Goal: Task Accomplishment & Management: Manage account settings

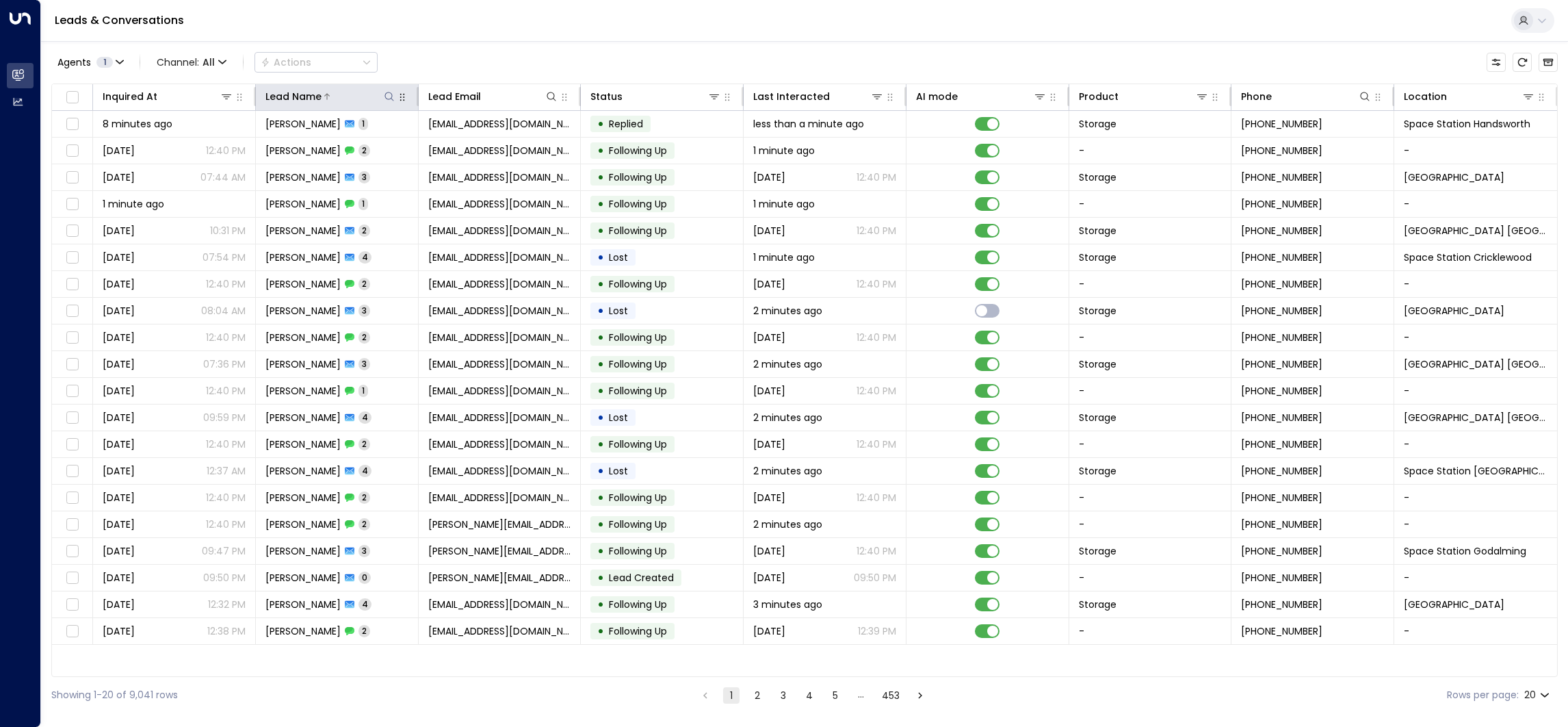
click at [387, 94] on icon at bounding box center [390, 96] width 11 height 11
click at [406, 142] on input "text" at bounding box center [389, 146] width 189 height 25
type input "*******"
click at [489, 32] on div "Leads & Conversations" at bounding box center [805, 21] width 1527 height 42
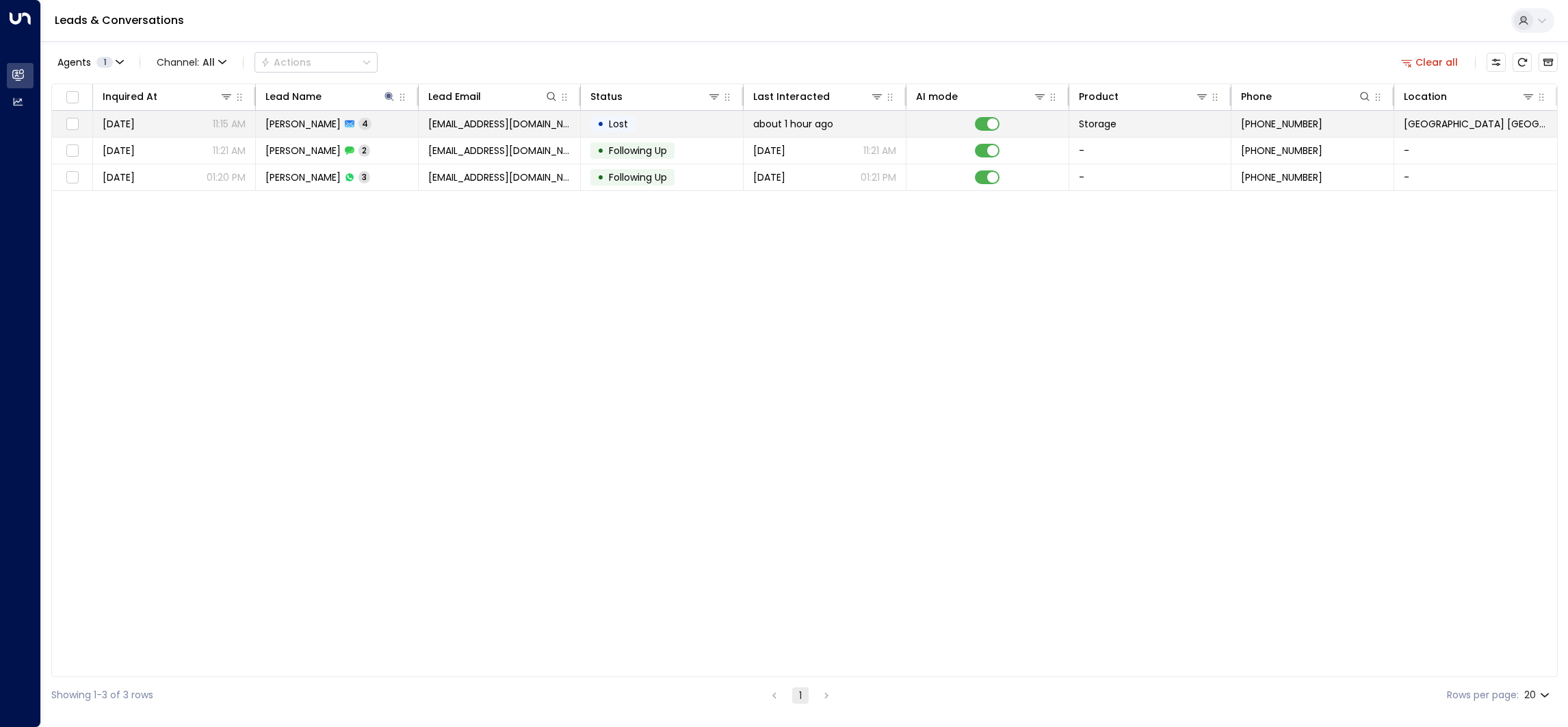
click at [388, 126] on td "[PERSON_NAME] 4" at bounding box center [337, 124] width 163 height 26
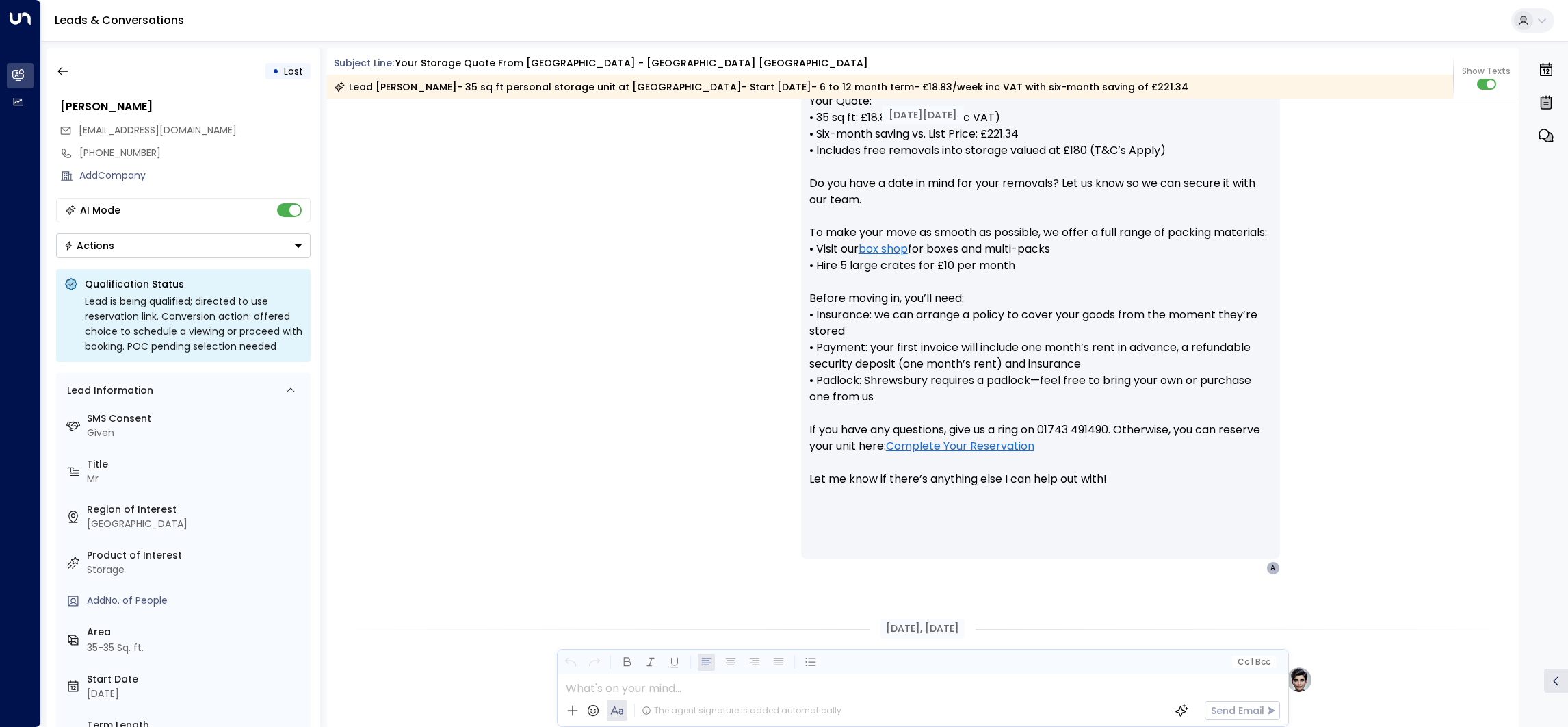
scroll to position [287, 0]
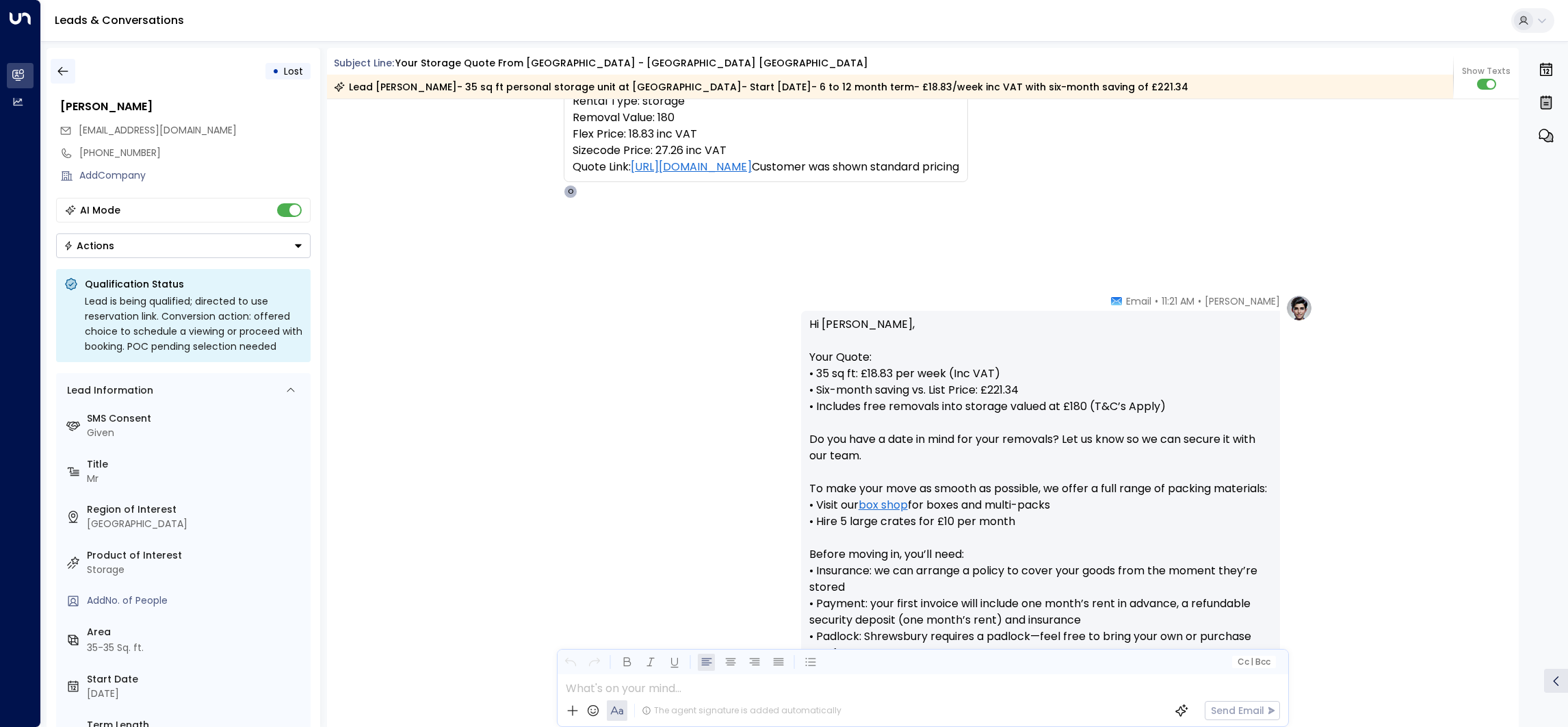
click at [59, 75] on icon "button" at bounding box center [62, 71] width 14 height 14
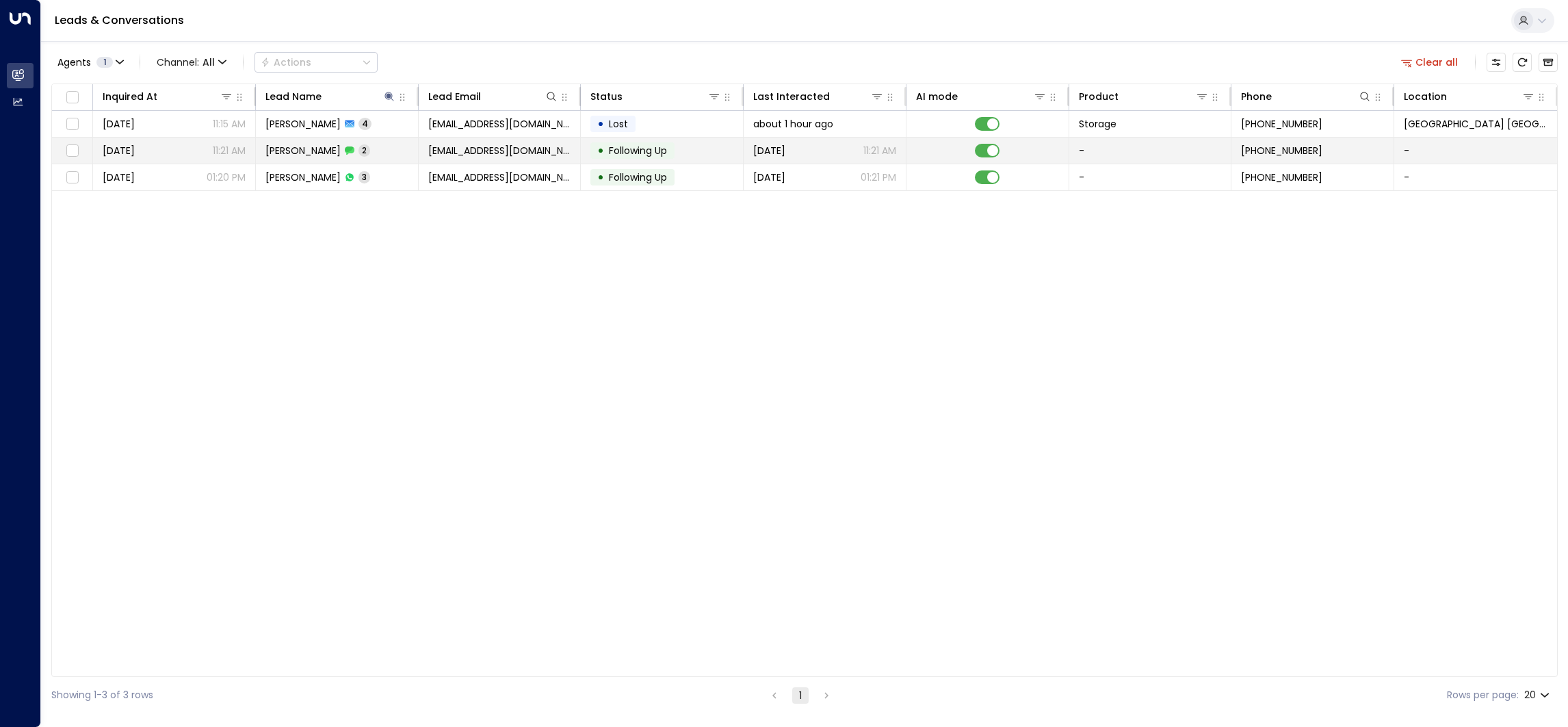
click at [254, 151] on td "[DATE] 11:21 AM" at bounding box center [174, 151] width 163 height 26
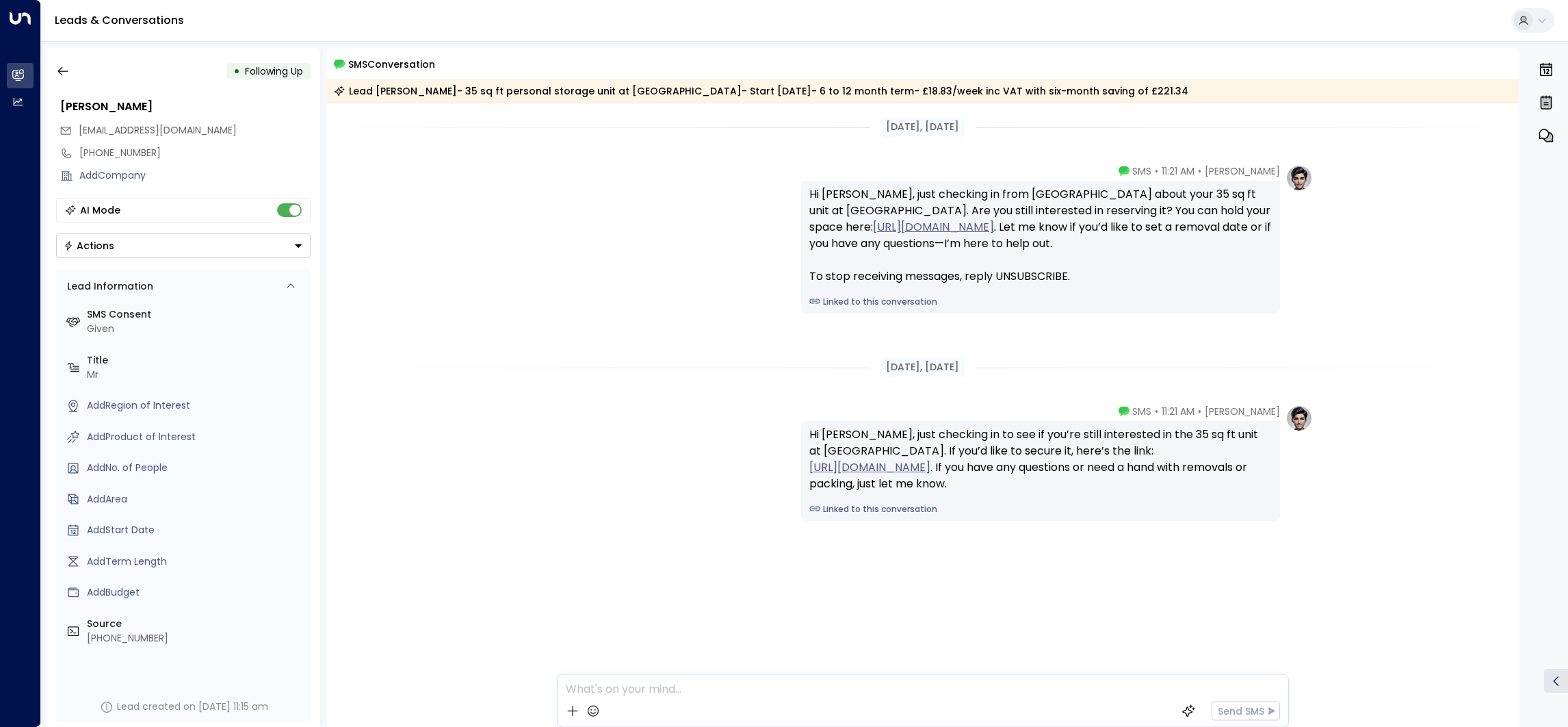
click at [75, 69] on div "• Following Up" at bounding box center [183, 71] width 254 height 24
click at [64, 65] on icon "button" at bounding box center [62, 71] width 14 height 14
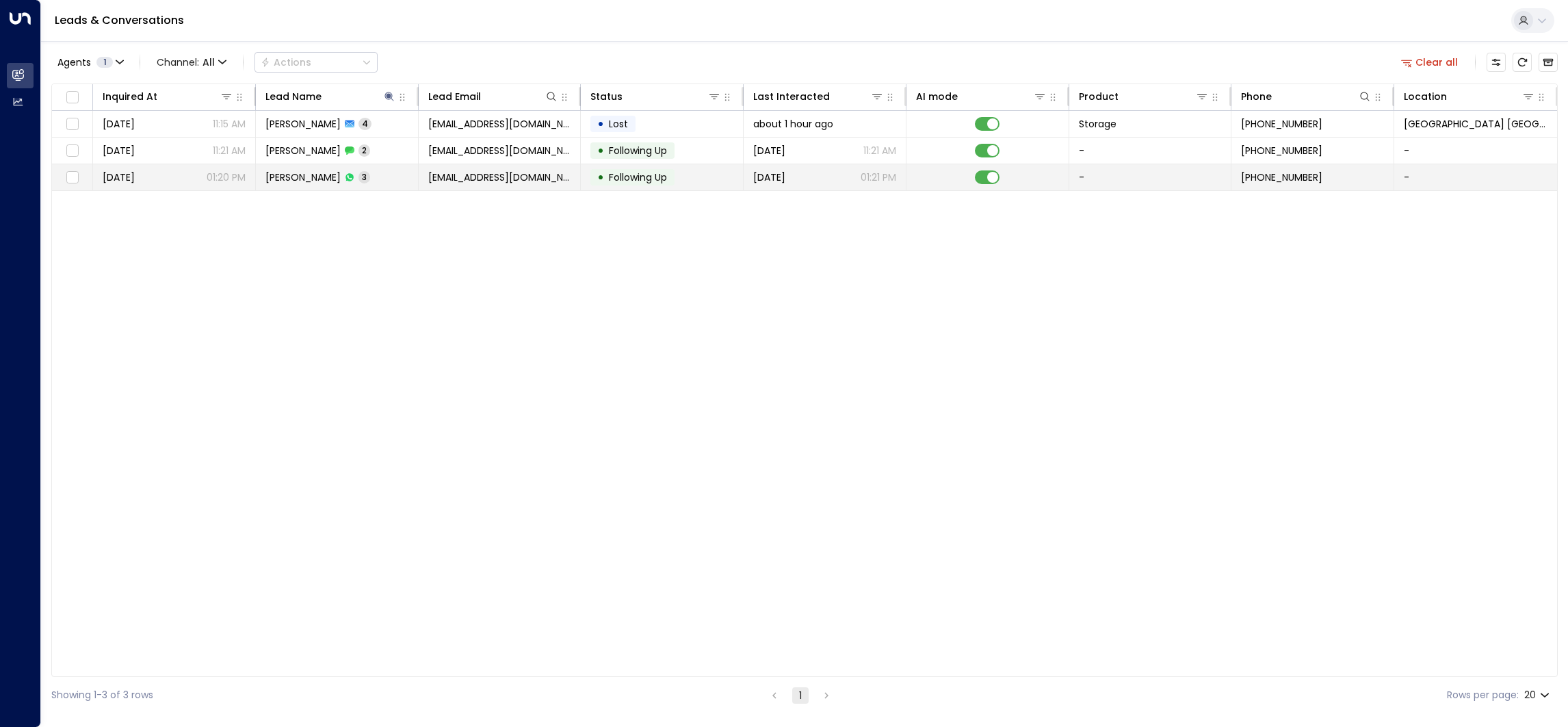
click at [313, 176] on span "[PERSON_NAME]" at bounding box center [303, 177] width 75 height 14
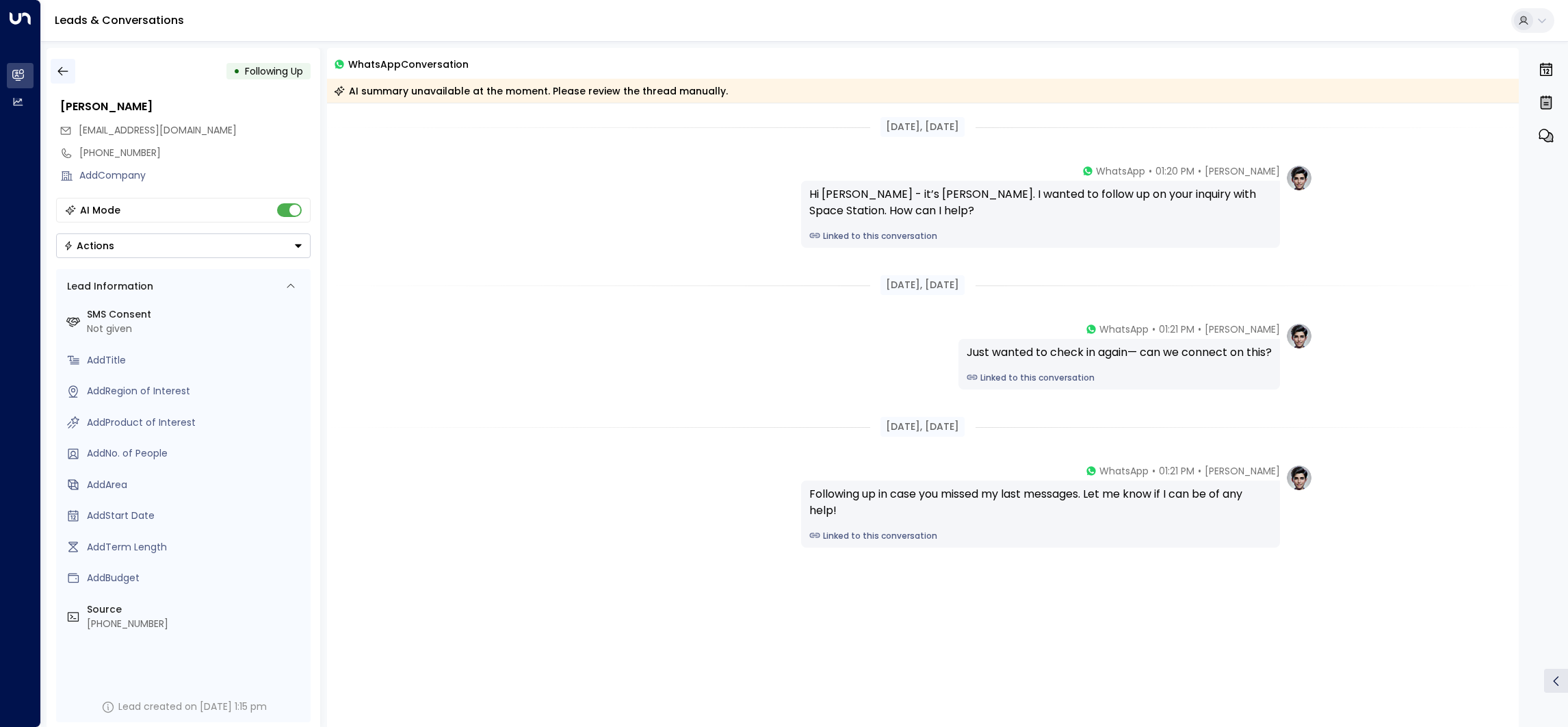
click at [61, 63] on button "button" at bounding box center [62, 71] width 24 height 24
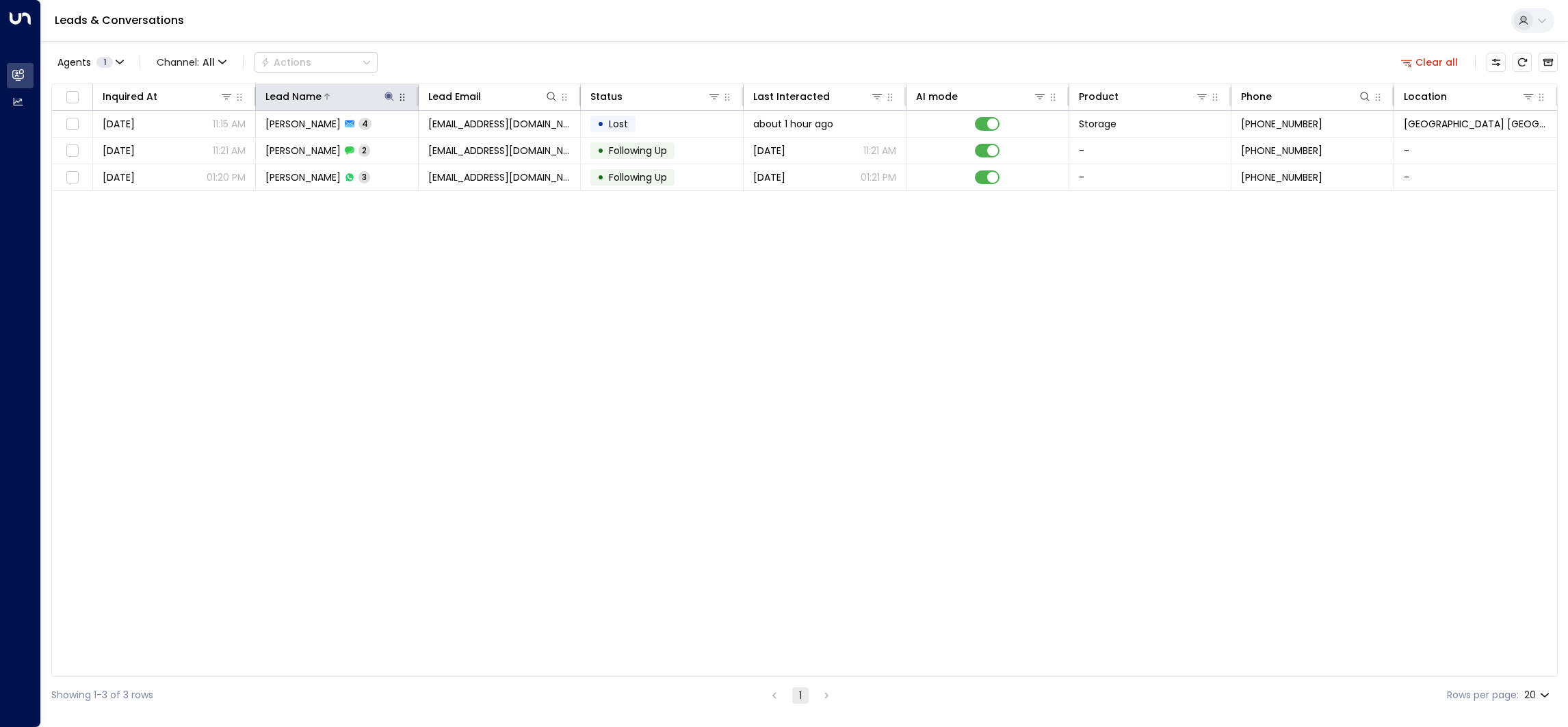
click at [391, 92] on icon at bounding box center [390, 96] width 11 height 11
click at [481, 145] on button "button" at bounding box center [475, 147] width 18 height 18
click at [585, 66] on div "Agents 1 Channel: All Actions Clear all" at bounding box center [804, 62] width 1506 height 28
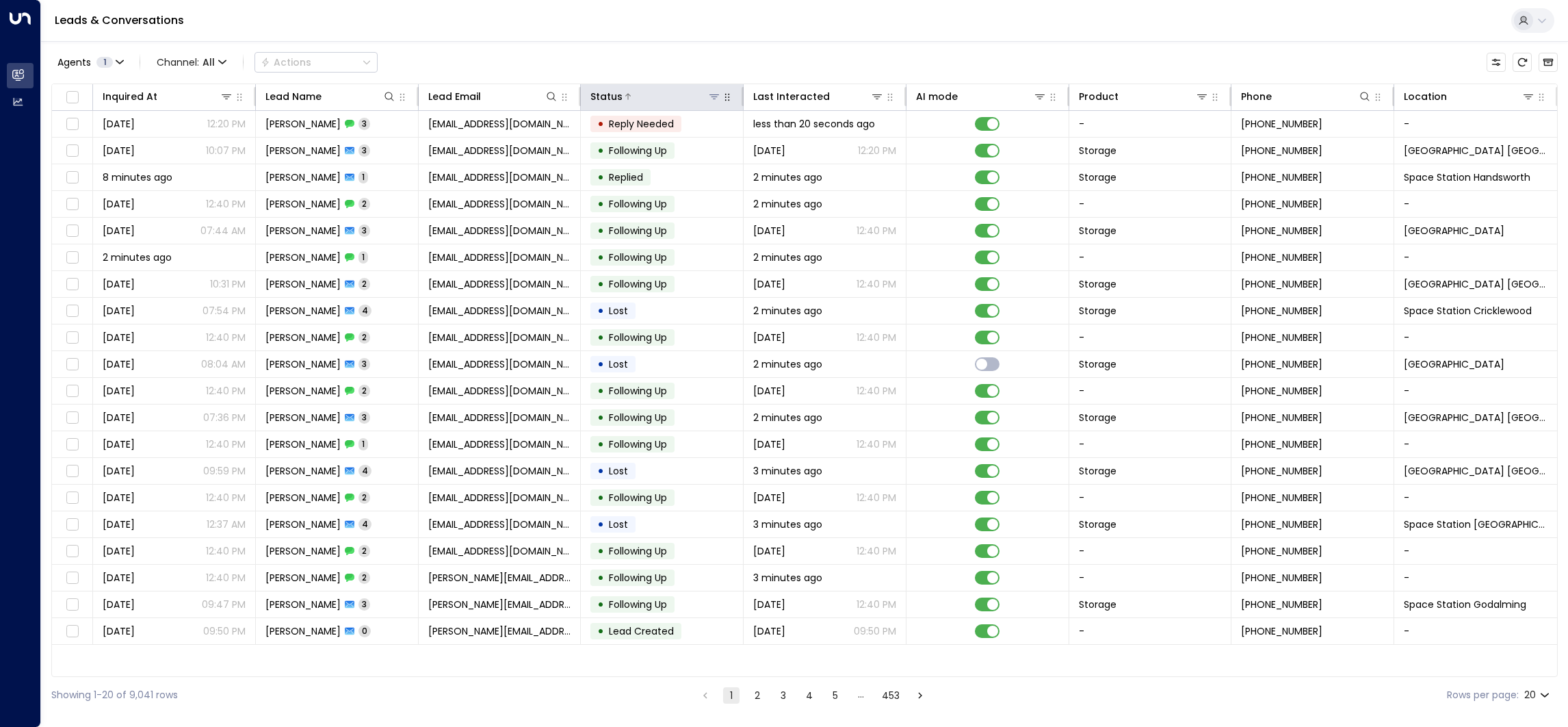
click at [716, 96] on icon at bounding box center [715, 96] width 11 height 11
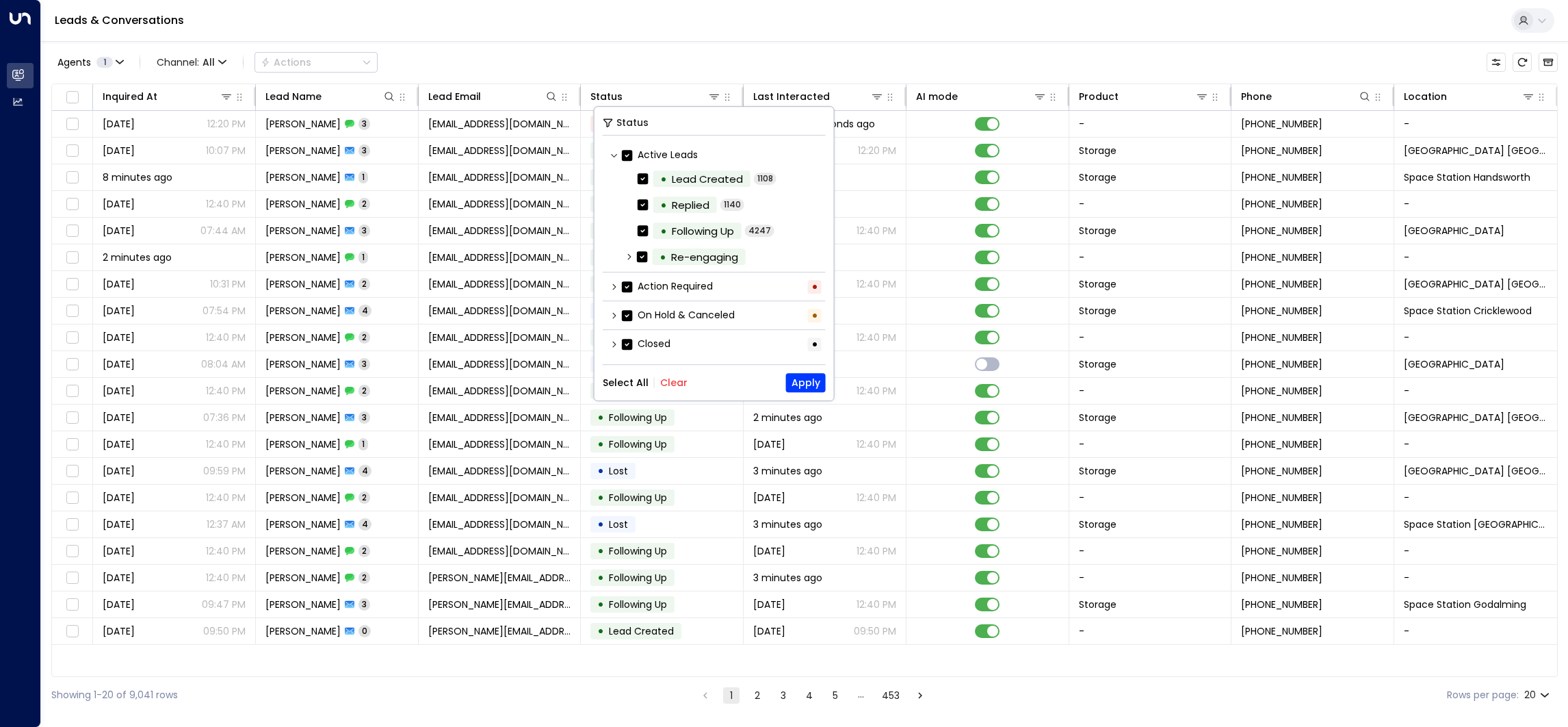
click at [670, 383] on button "Clear" at bounding box center [674, 383] width 28 height 11
click at [653, 284] on label "Action Required" at bounding box center [668, 286] width 91 height 15
click at [802, 376] on button "Apply" at bounding box center [805, 383] width 40 height 19
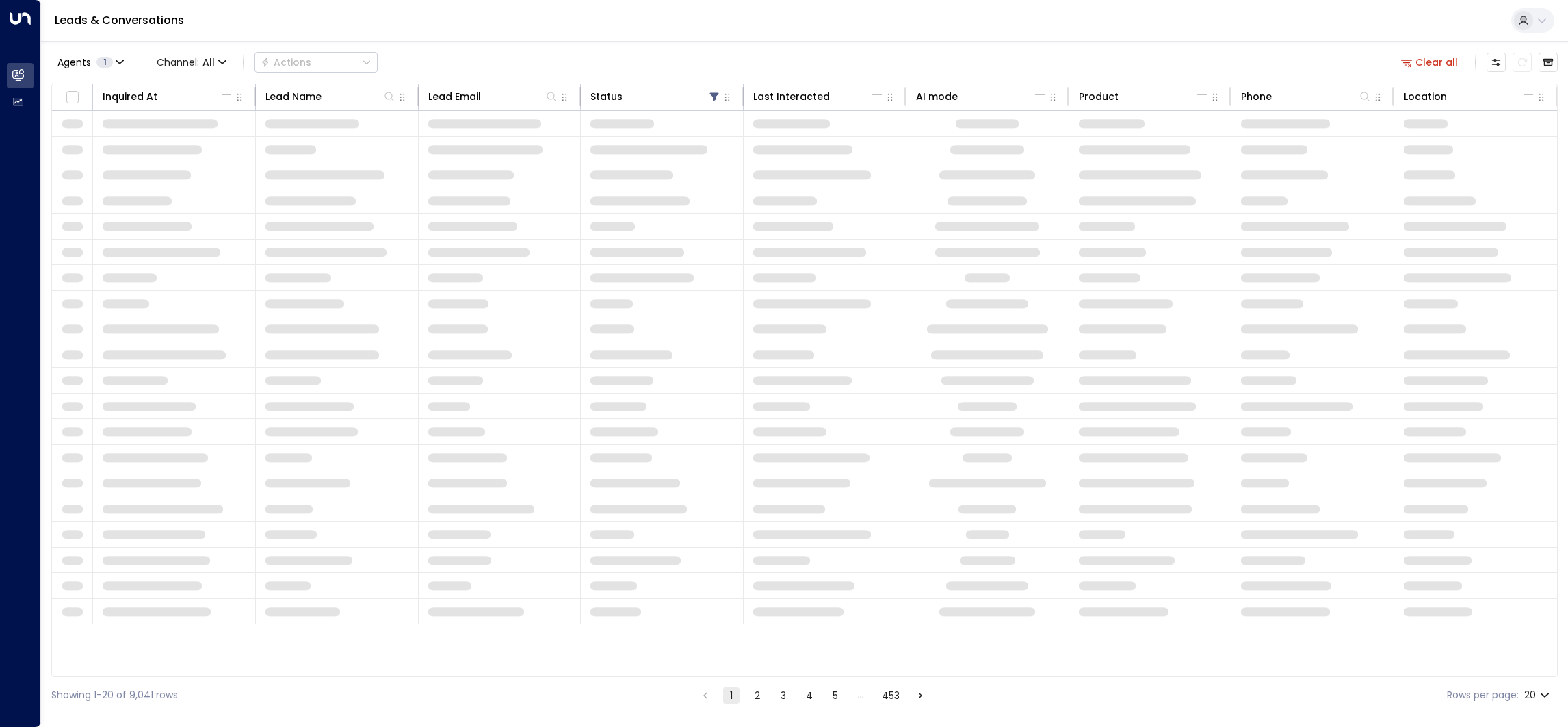
click at [773, 39] on div "Leads & Conversations" at bounding box center [805, 21] width 1527 height 42
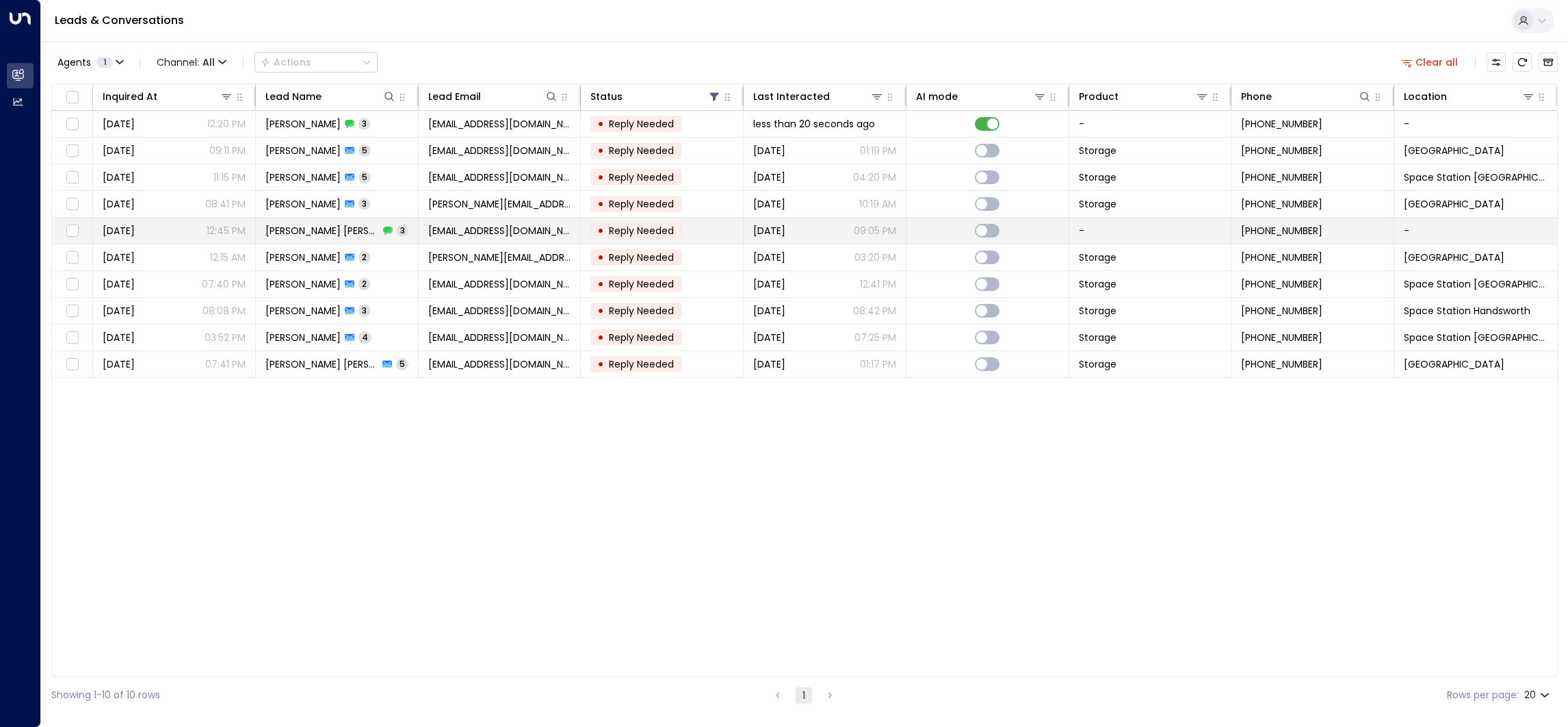
click at [785, 229] on span "[DATE]" at bounding box center [770, 230] width 32 height 14
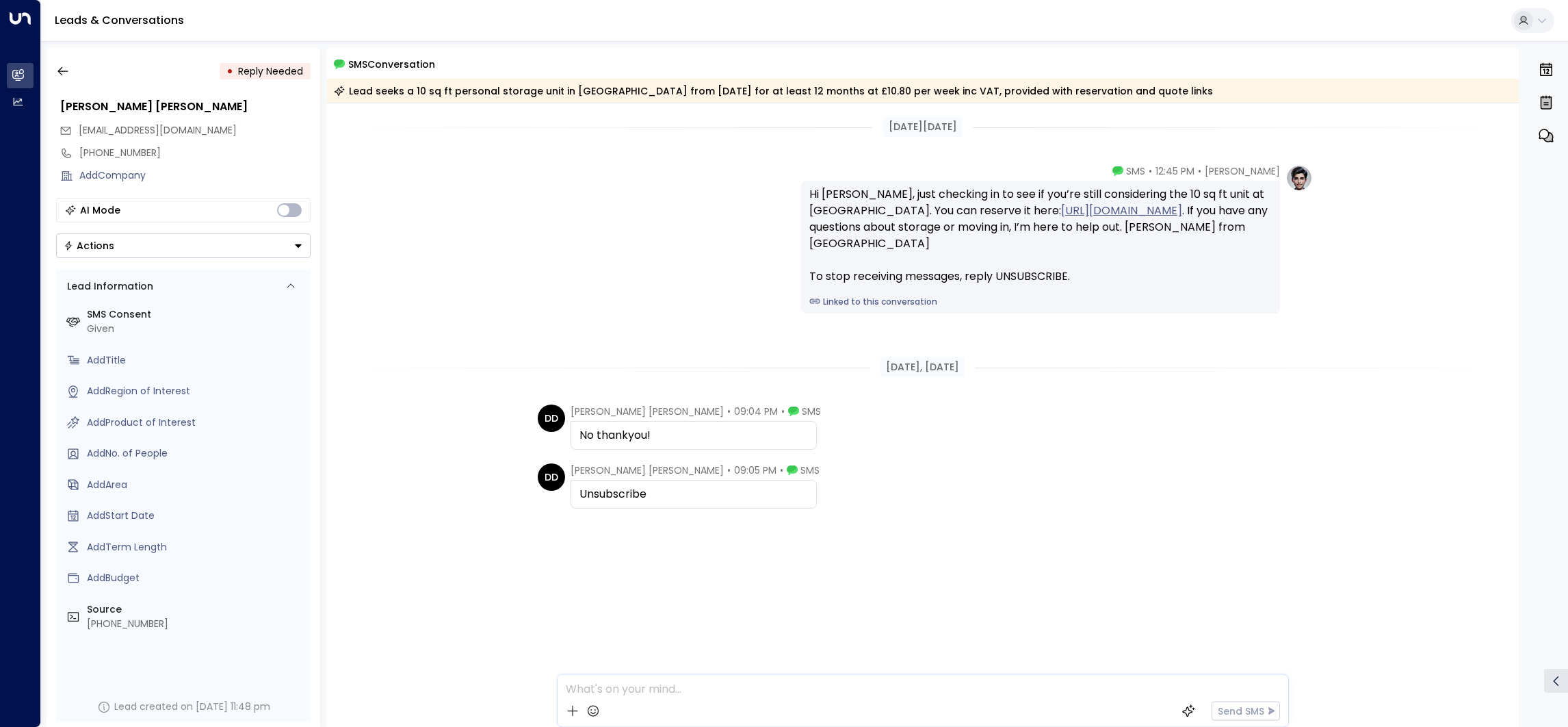
click at [678, 229] on div "[PERSON_NAME] • 12:45 PM • SMS Hi [PERSON_NAME], just checking in to see if you…" at bounding box center [923, 239] width 780 height 149
click at [135, 105] on div "[PERSON_NAME] [PERSON_NAME]" at bounding box center [185, 107] width 250 height 16
click at [135, 105] on input "**********" at bounding box center [183, 107] width 246 height 16
click at [233, 99] on input "**********" at bounding box center [183, 107] width 246 height 16
drag, startPoint x: 231, startPoint y: 102, endPoint x: 67, endPoint y: 87, distance: 164.7
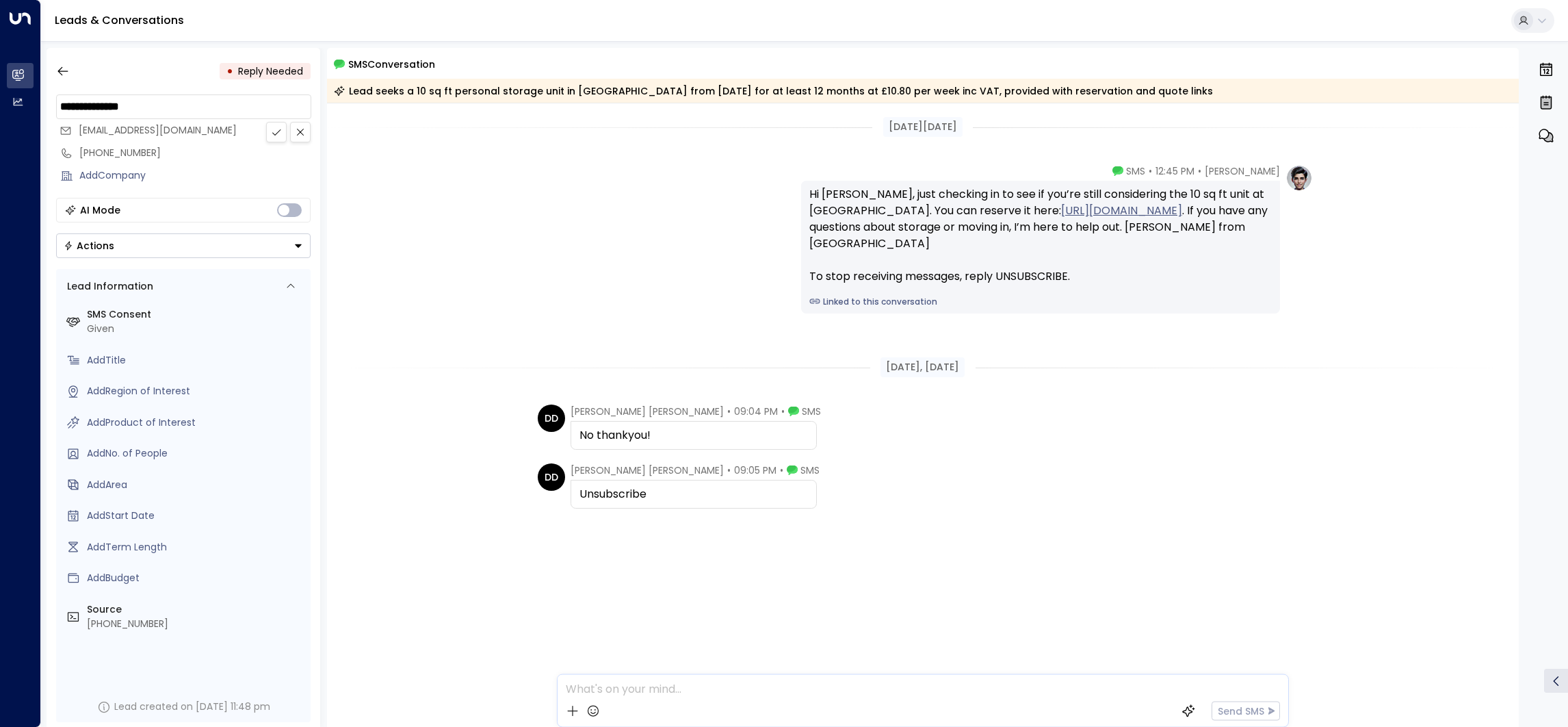
click at [67, 87] on div "**********" at bounding box center [183, 387] width 274 height 679
click at [166, 105] on input "**********" at bounding box center [183, 107] width 246 height 16
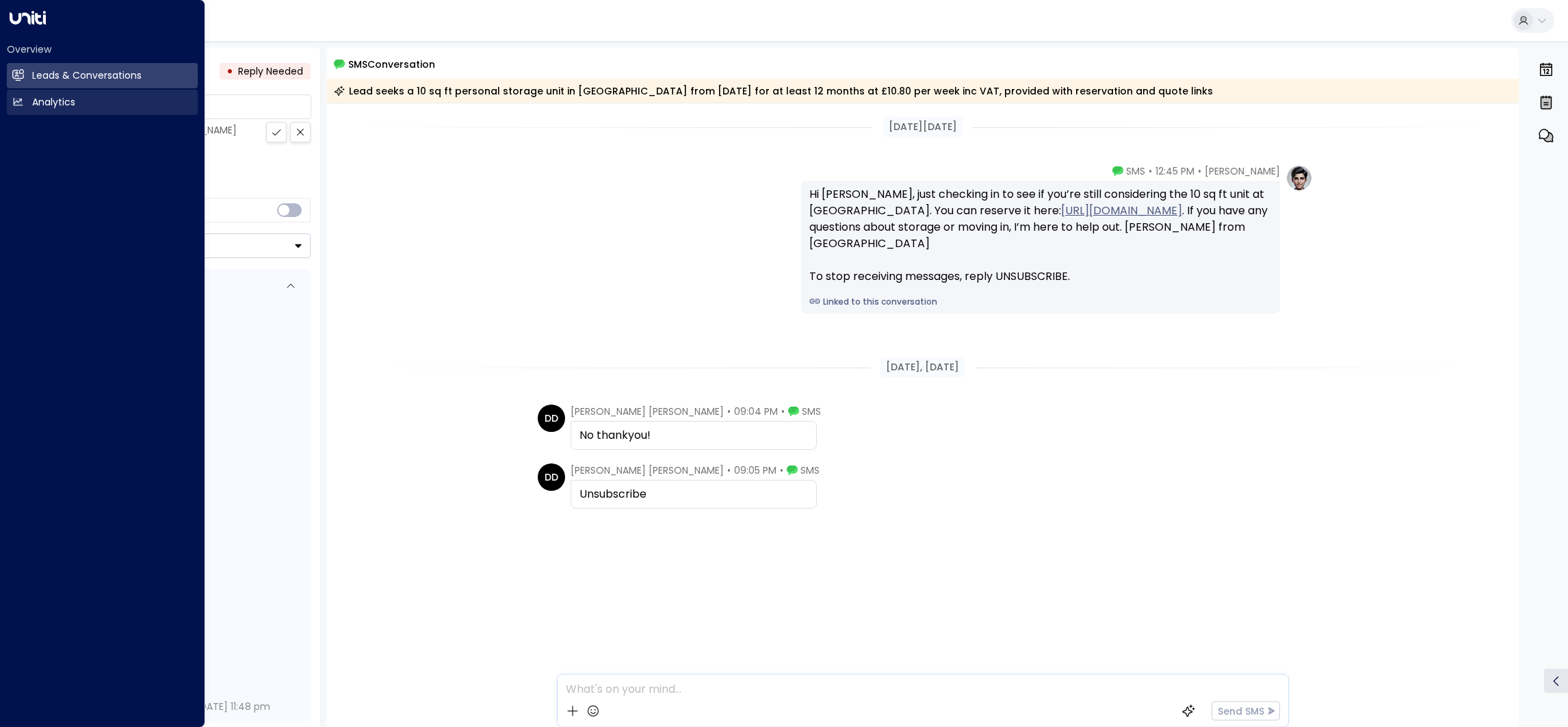
drag, startPoint x: 174, startPoint y: 101, endPoint x: 19, endPoint y: 96, distance: 155.1
click at [19, 96] on div "**********" at bounding box center [784, 366] width 1568 height 733
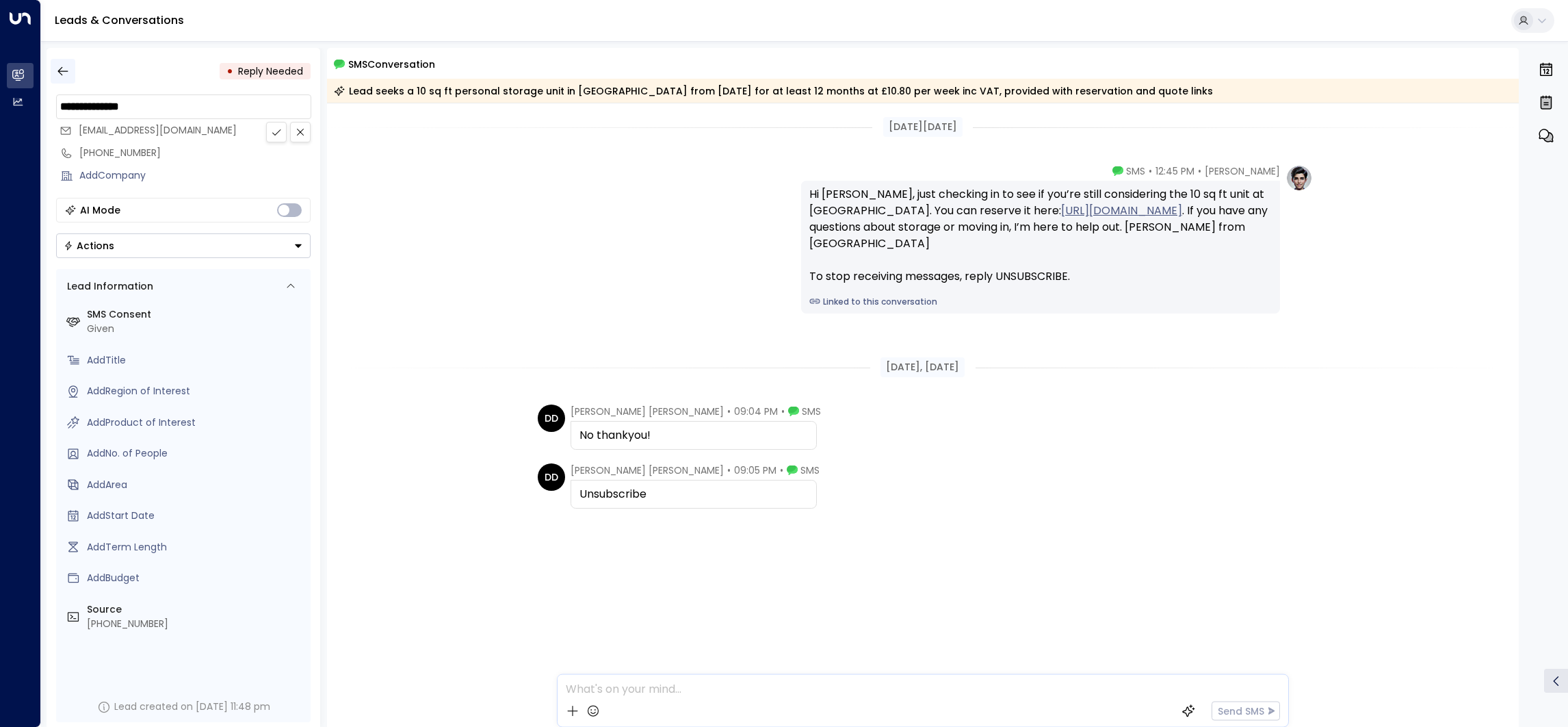
click at [68, 66] on icon "button" at bounding box center [62, 71] width 14 height 14
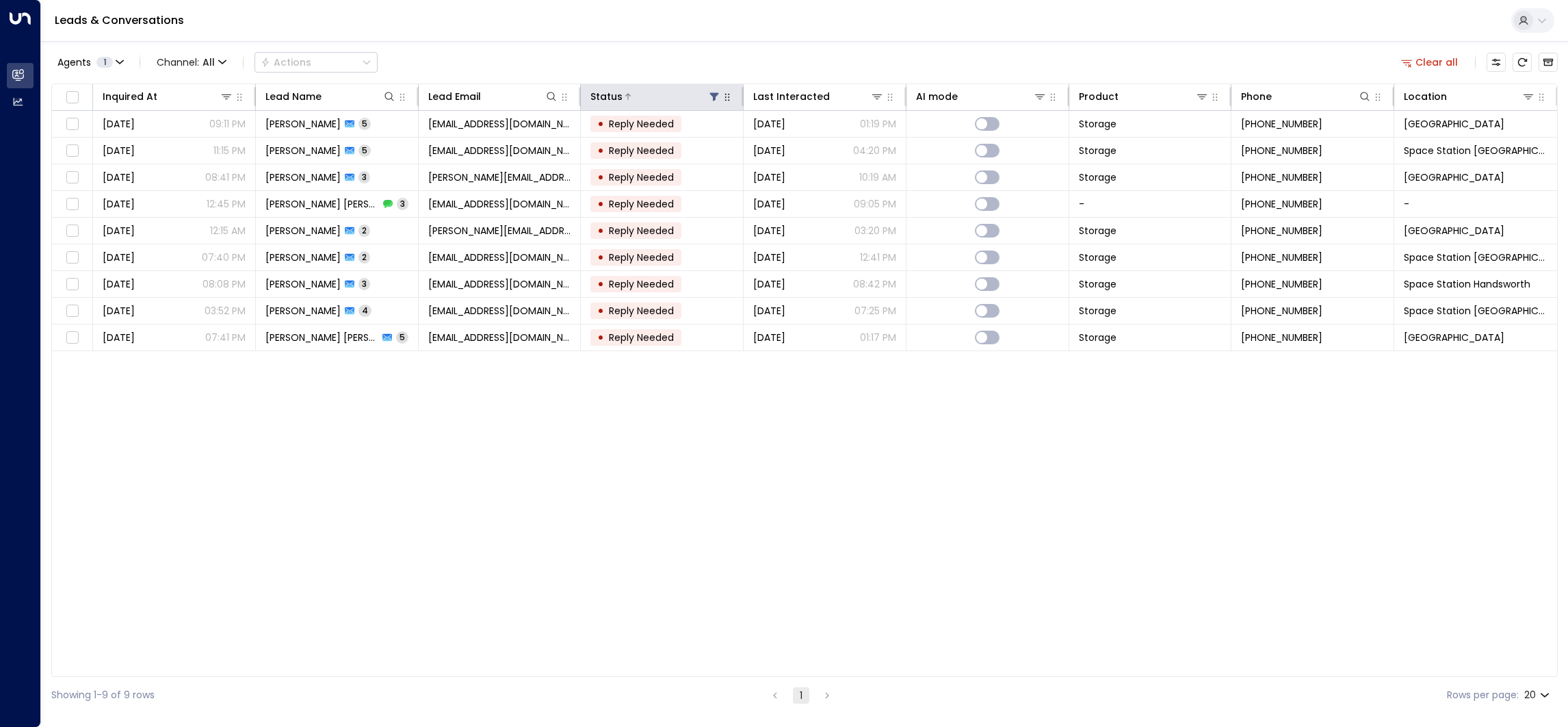
click at [707, 100] on button at bounding box center [714, 96] width 14 height 14
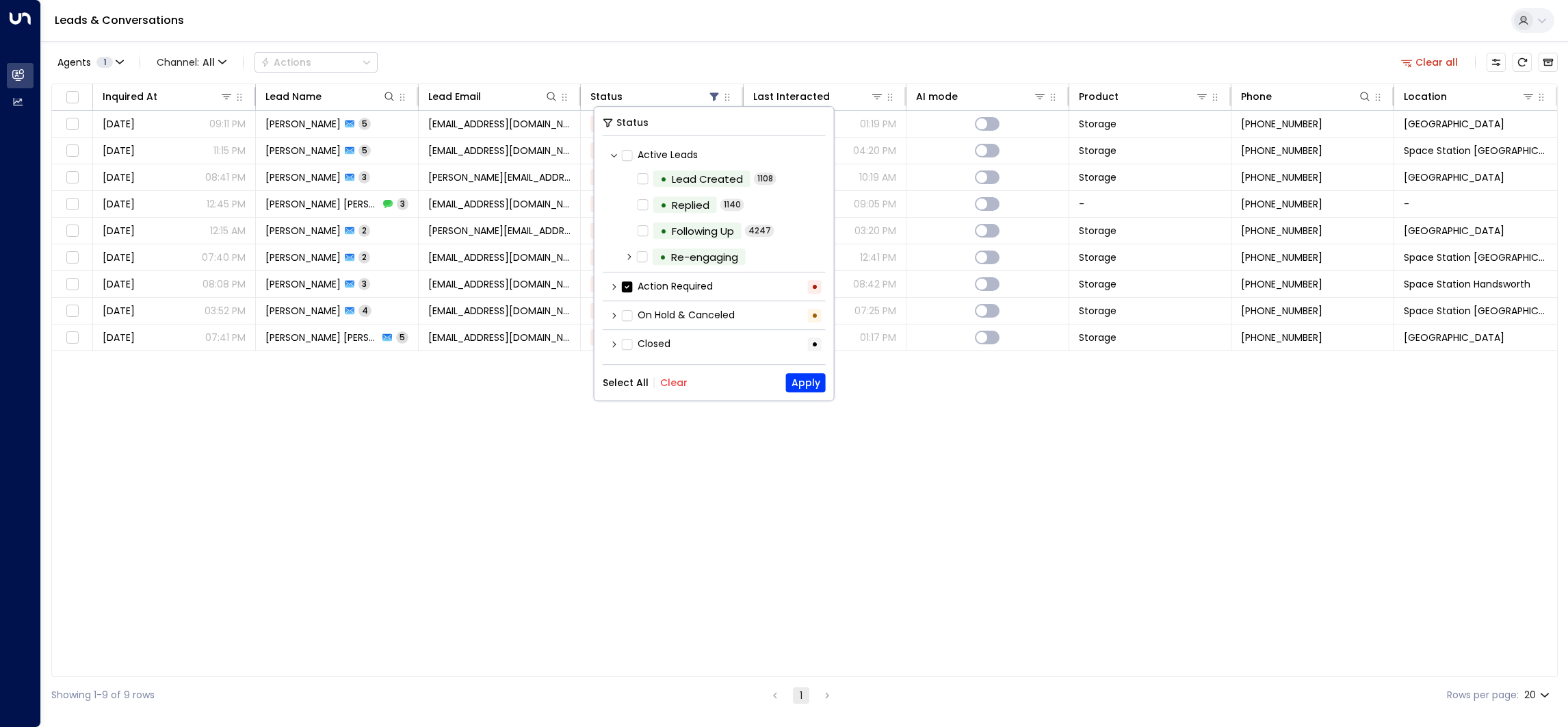
drag, startPoint x: 630, startPoint y: 378, endPoint x: 724, endPoint y: 374, distance: 94.1
click at [630, 379] on button "Select All" at bounding box center [626, 383] width 46 height 11
click at [805, 381] on button "Apply" at bounding box center [805, 383] width 40 height 19
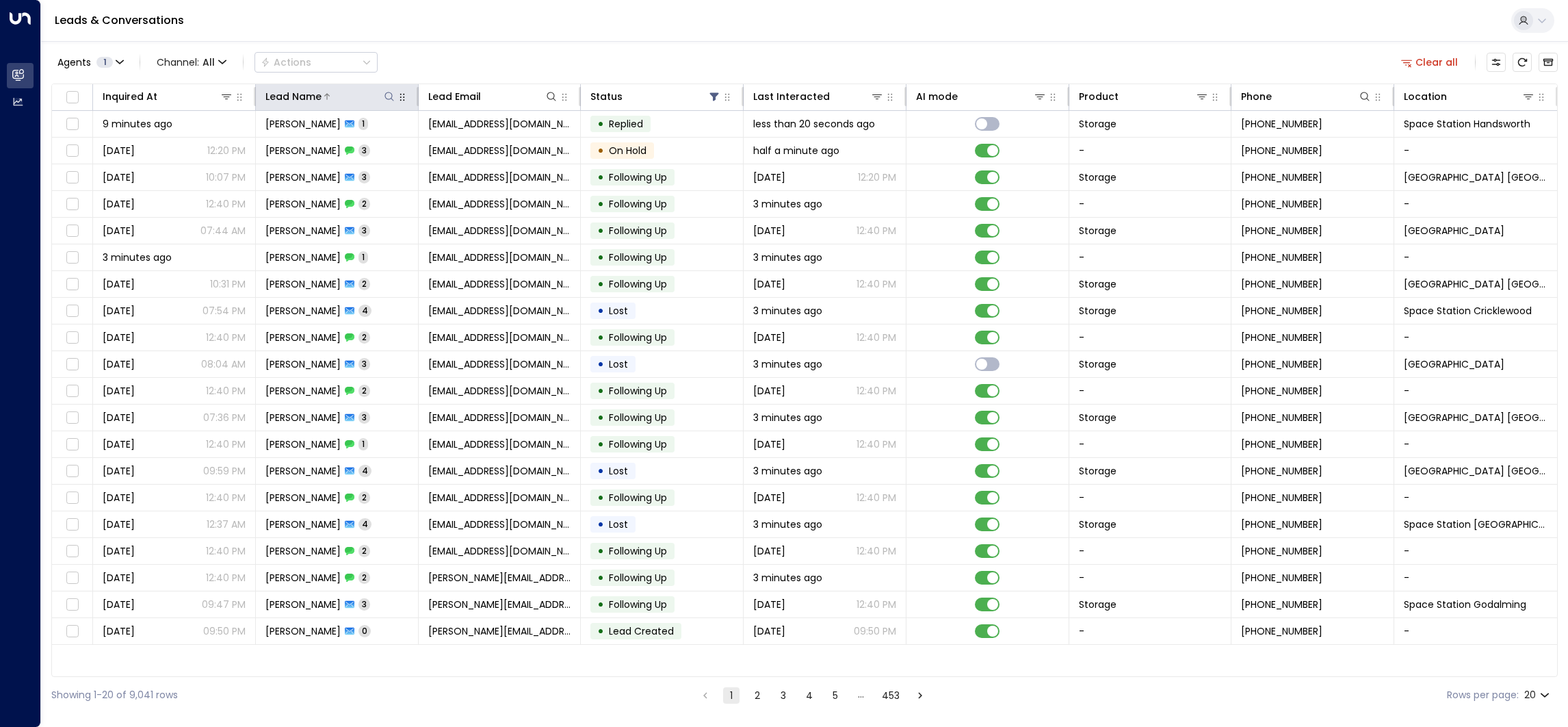
click at [389, 96] on icon at bounding box center [390, 96] width 11 height 11
type input "**********"
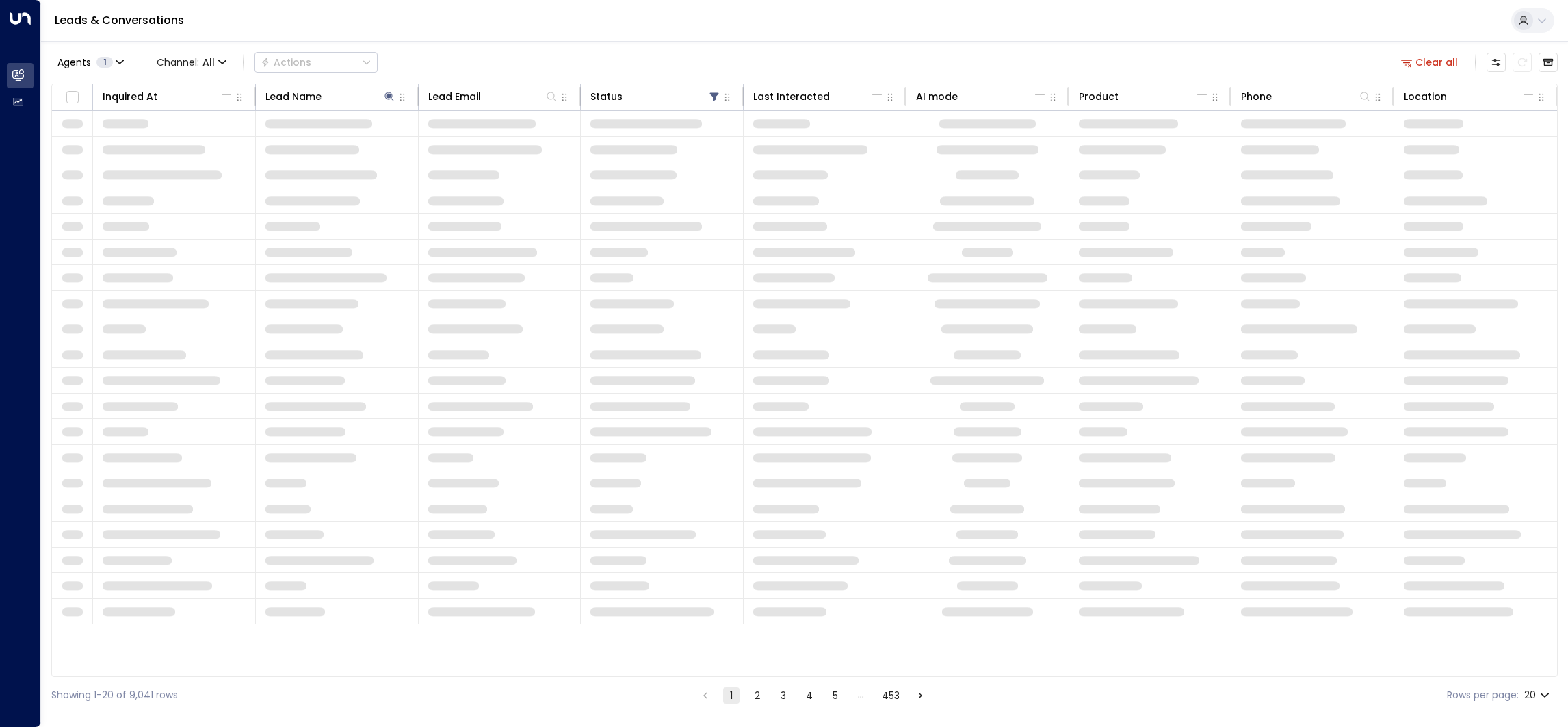
click at [459, 48] on div "Agents 1 Channel: All Actions Clear all" at bounding box center [804, 62] width 1506 height 28
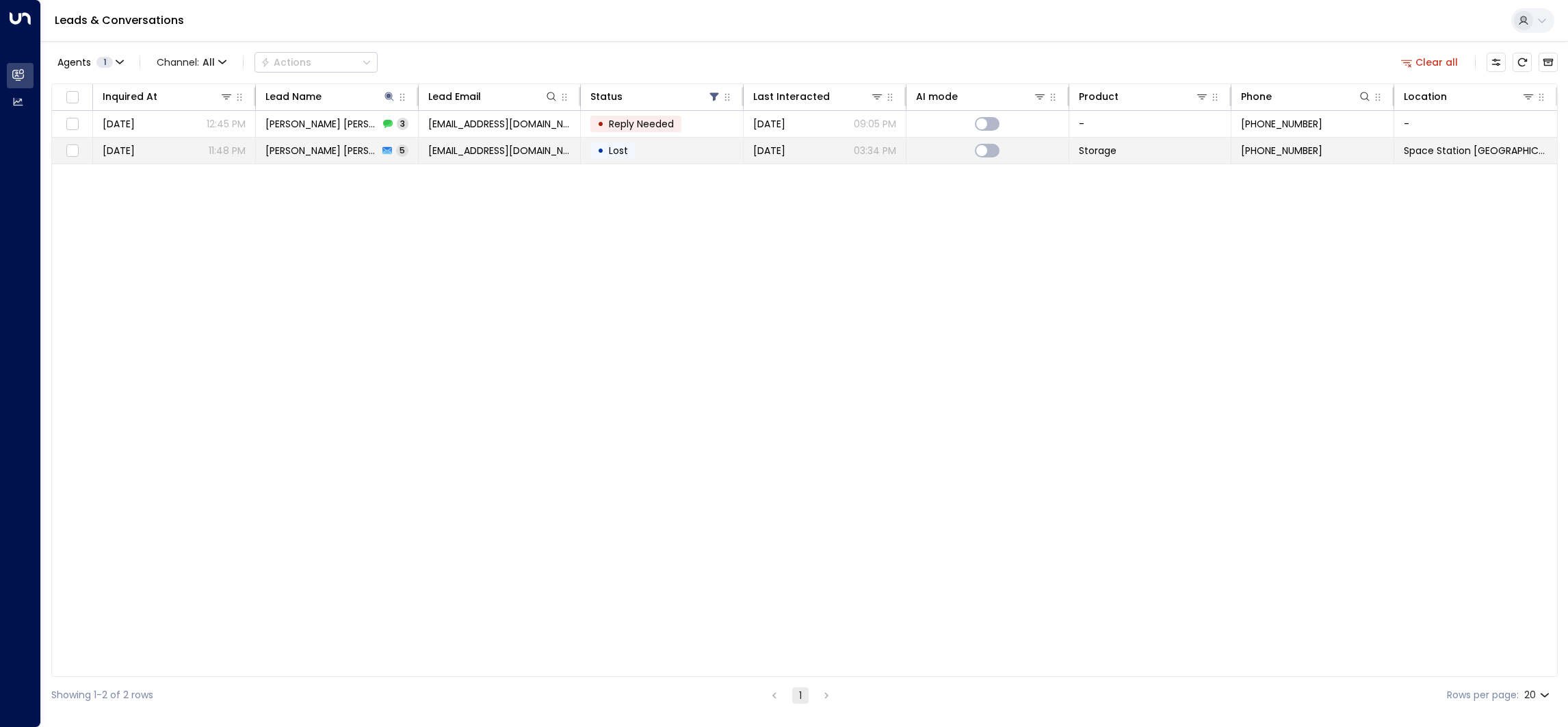
click at [552, 150] on td "[EMAIL_ADDRESS][DOMAIN_NAME]" at bounding box center [500, 151] width 163 height 26
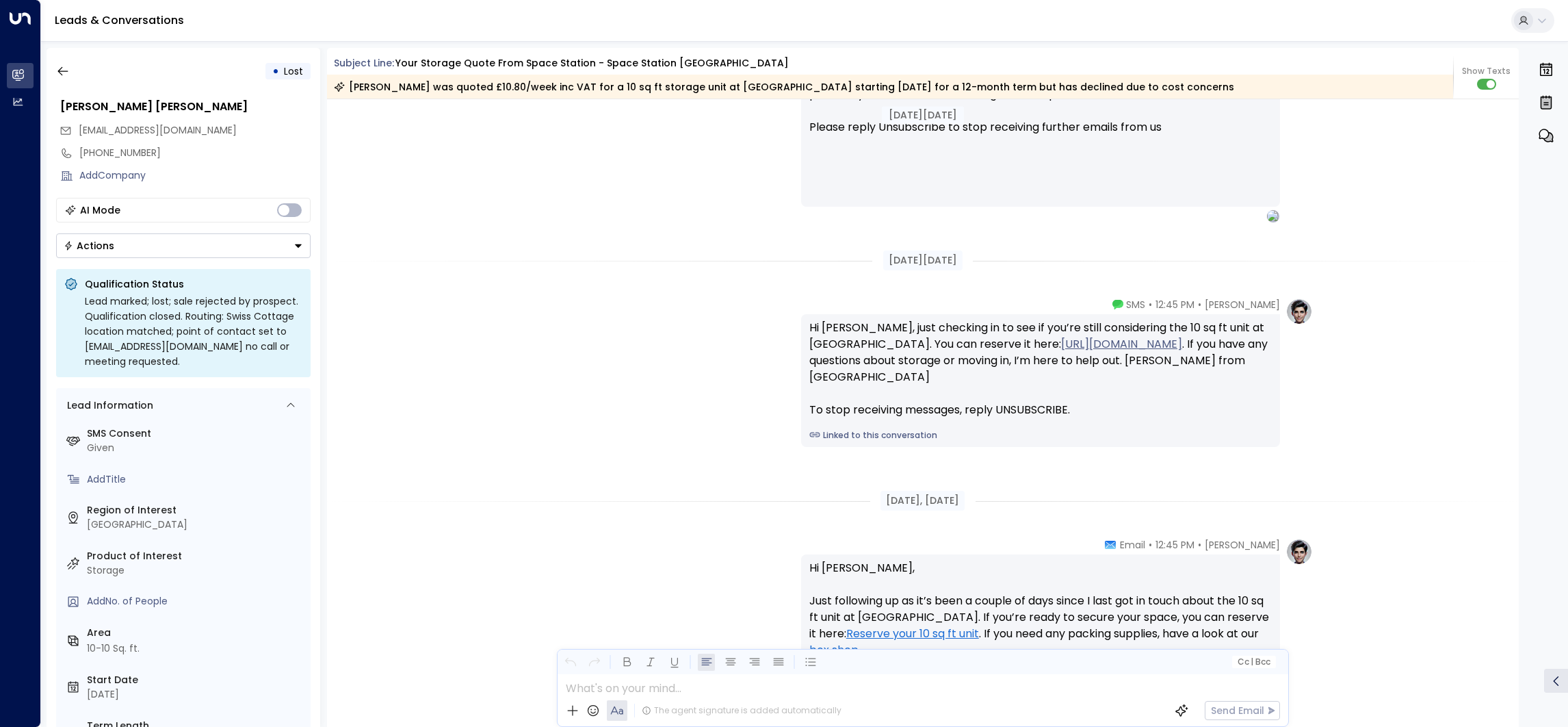
scroll to position [1177, 0]
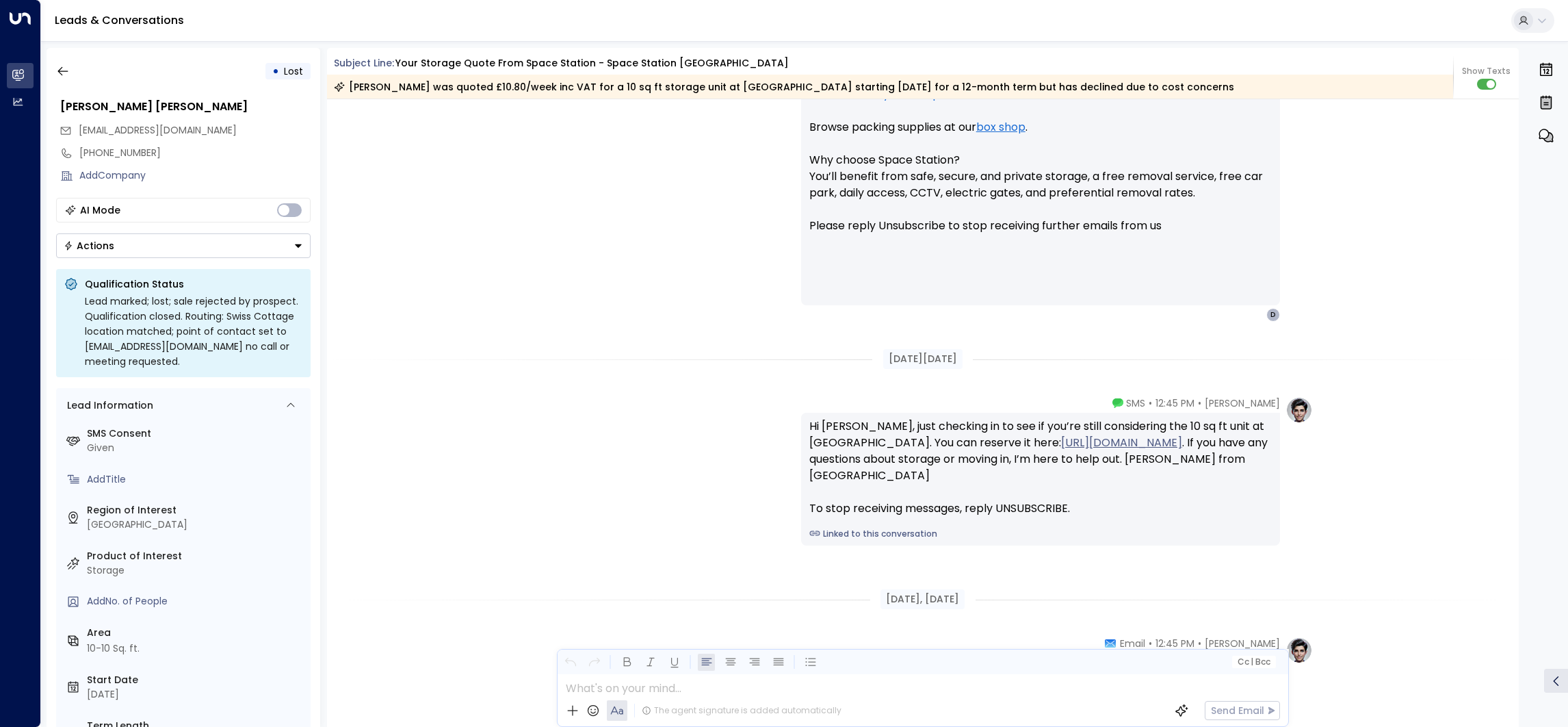
click at [134, 241] on button "Actions" at bounding box center [183, 246] width 254 height 24
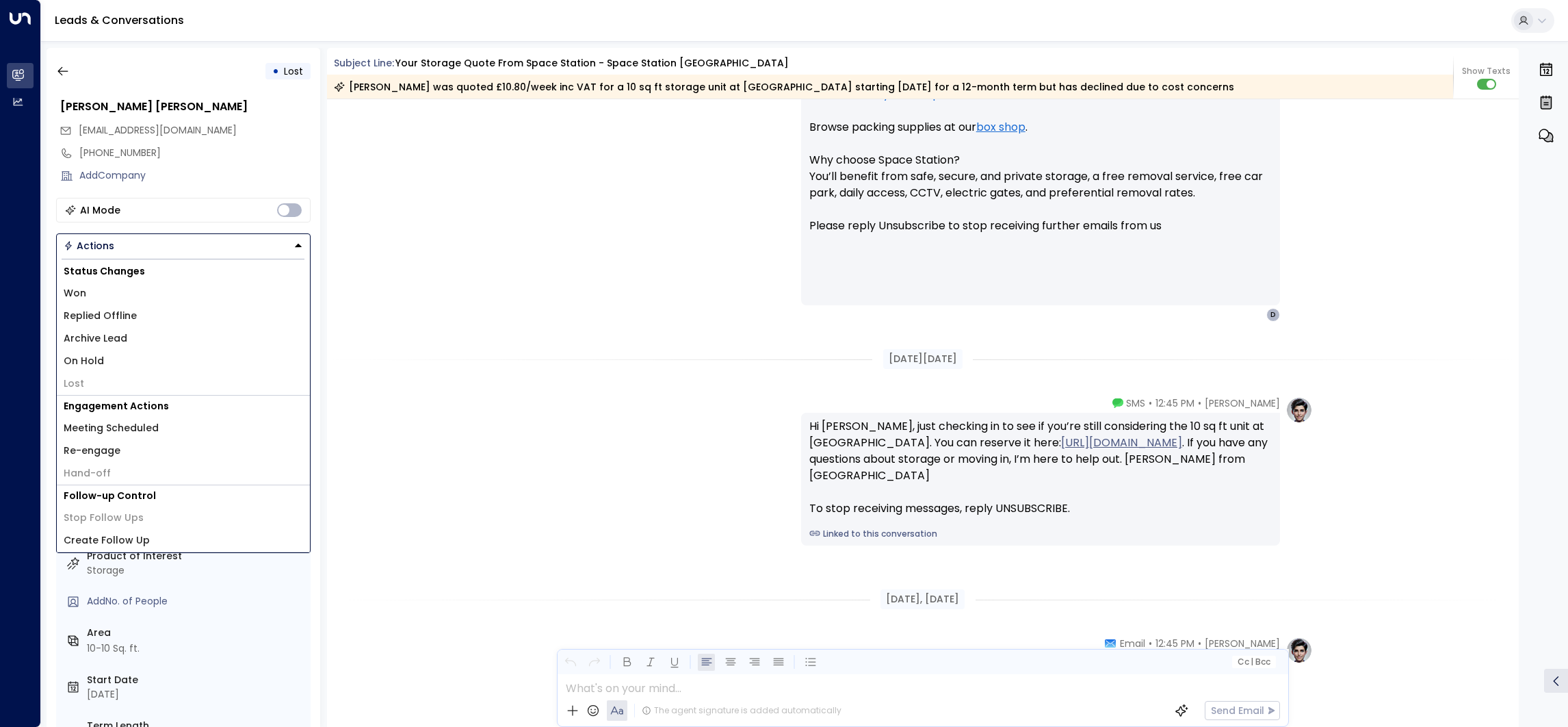
click at [109, 381] on li "Lost" at bounding box center [183, 383] width 253 height 23
click at [381, 105] on div "[PERSON_NAME] • 12:45 PM • Email Hi [PERSON_NAME], Just checking in to see if y…" at bounding box center [924, 160] width 1193 height 323
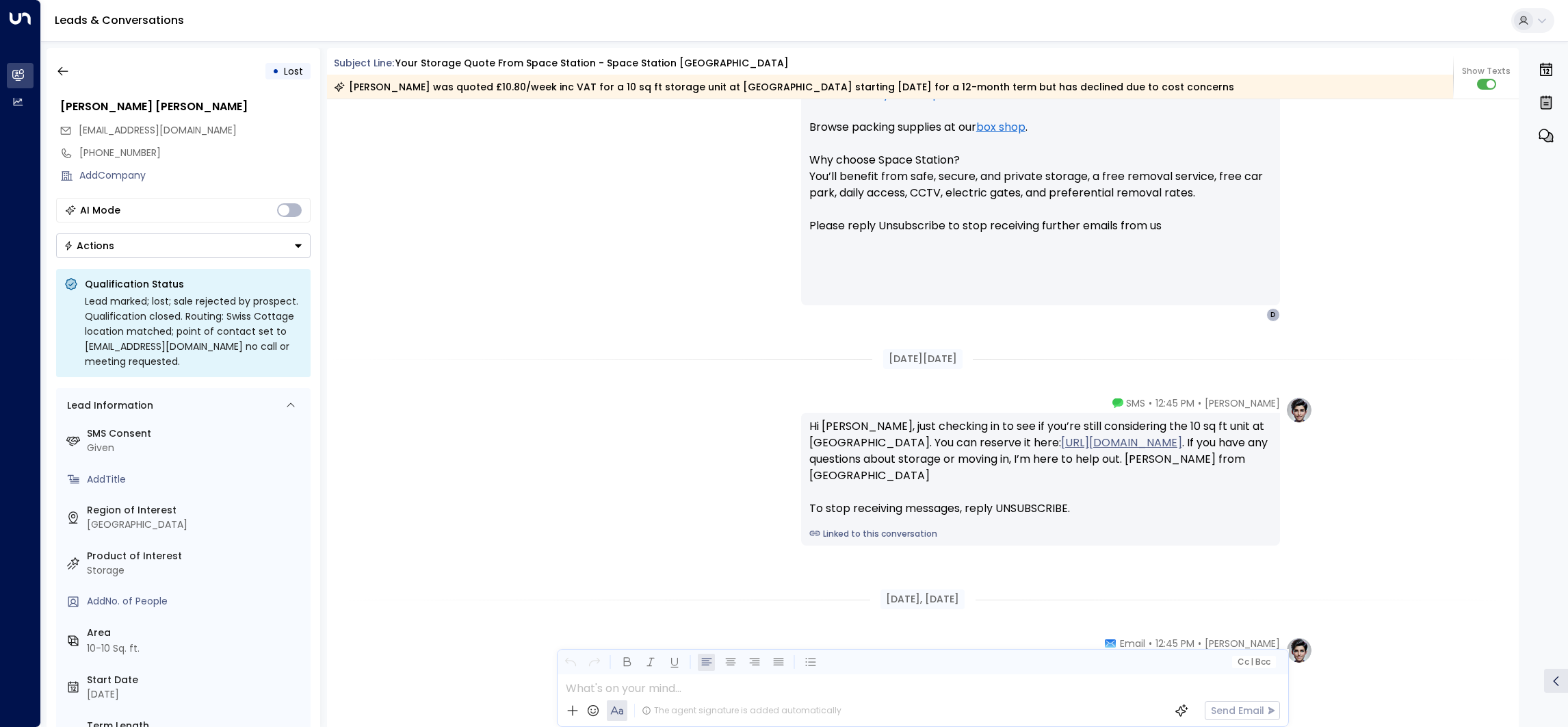
click at [147, 248] on button "Actions" at bounding box center [183, 246] width 254 height 24
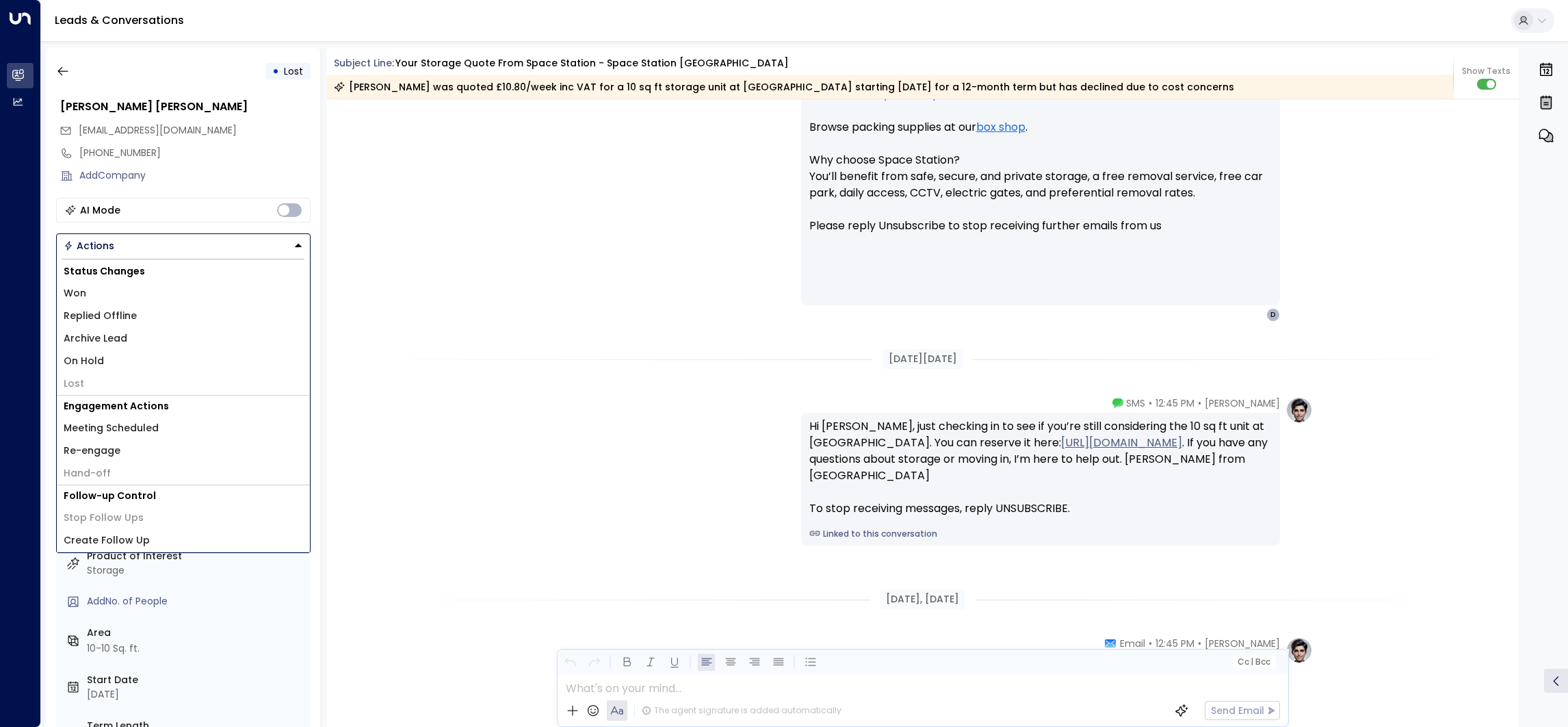
click at [139, 354] on li "On Hold" at bounding box center [183, 361] width 253 height 23
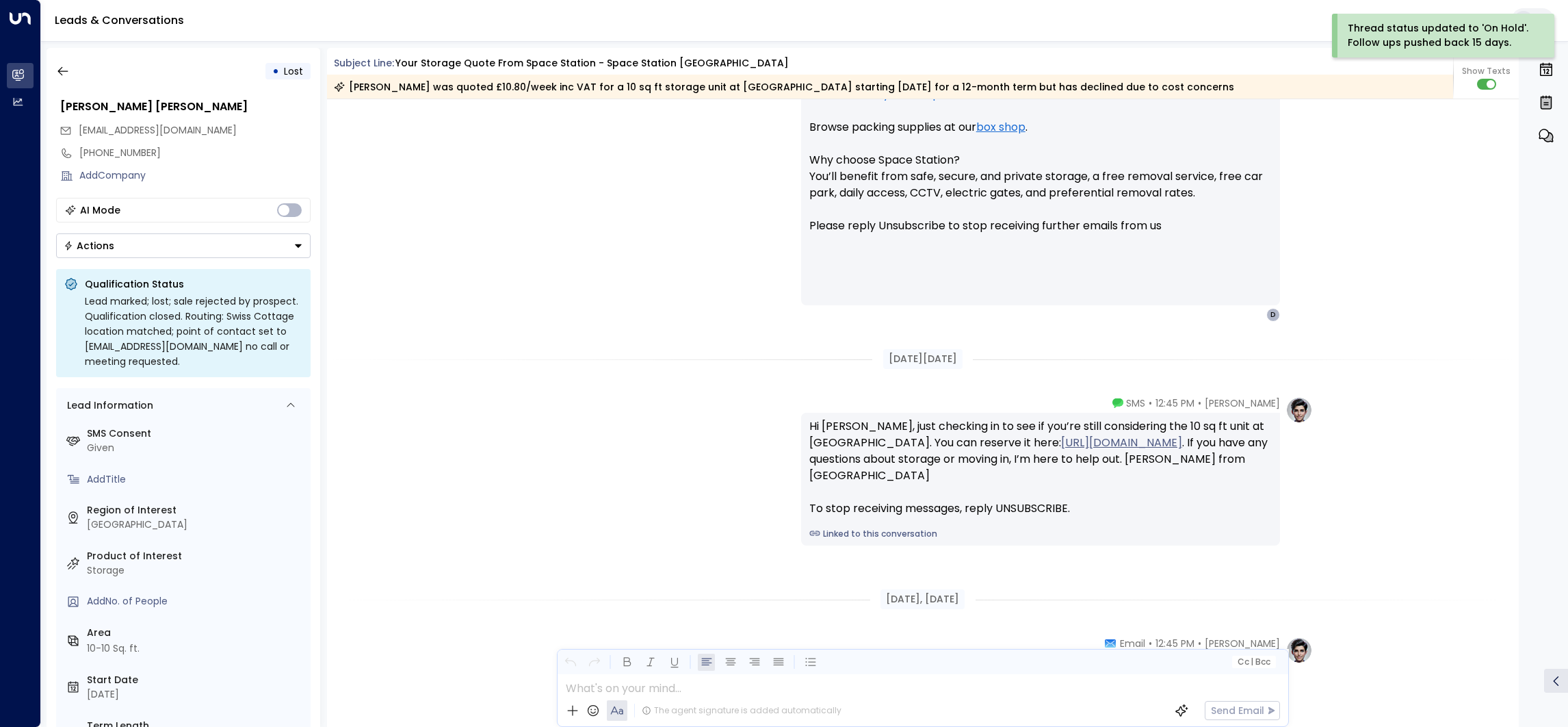
click at [79, 242] on div "Actions" at bounding box center [89, 246] width 50 height 12
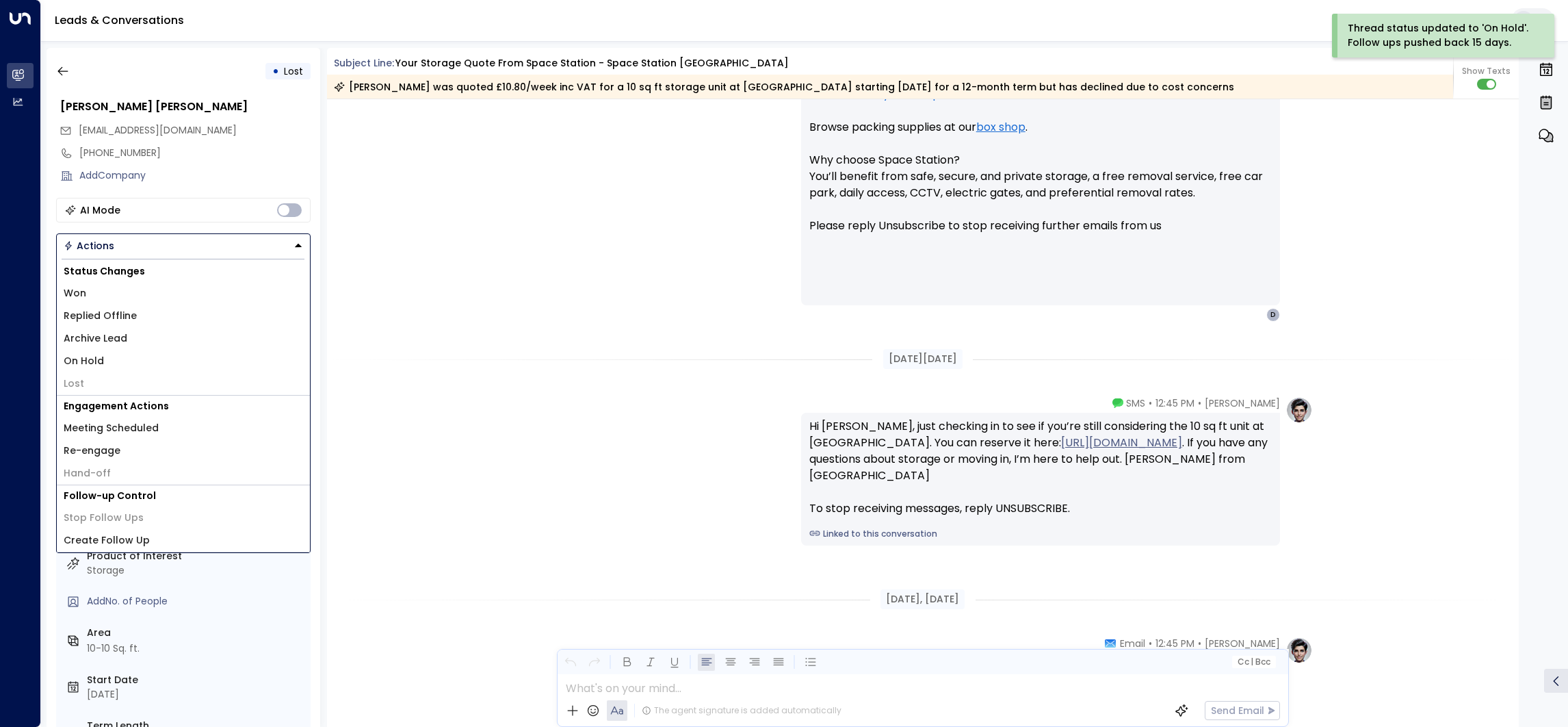
click at [126, 378] on li "Lost" at bounding box center [183, 383] width 253 height 23
click at [137, 322] on li "Replied Offline" at bounding box center [183, 316] width 253 height 23
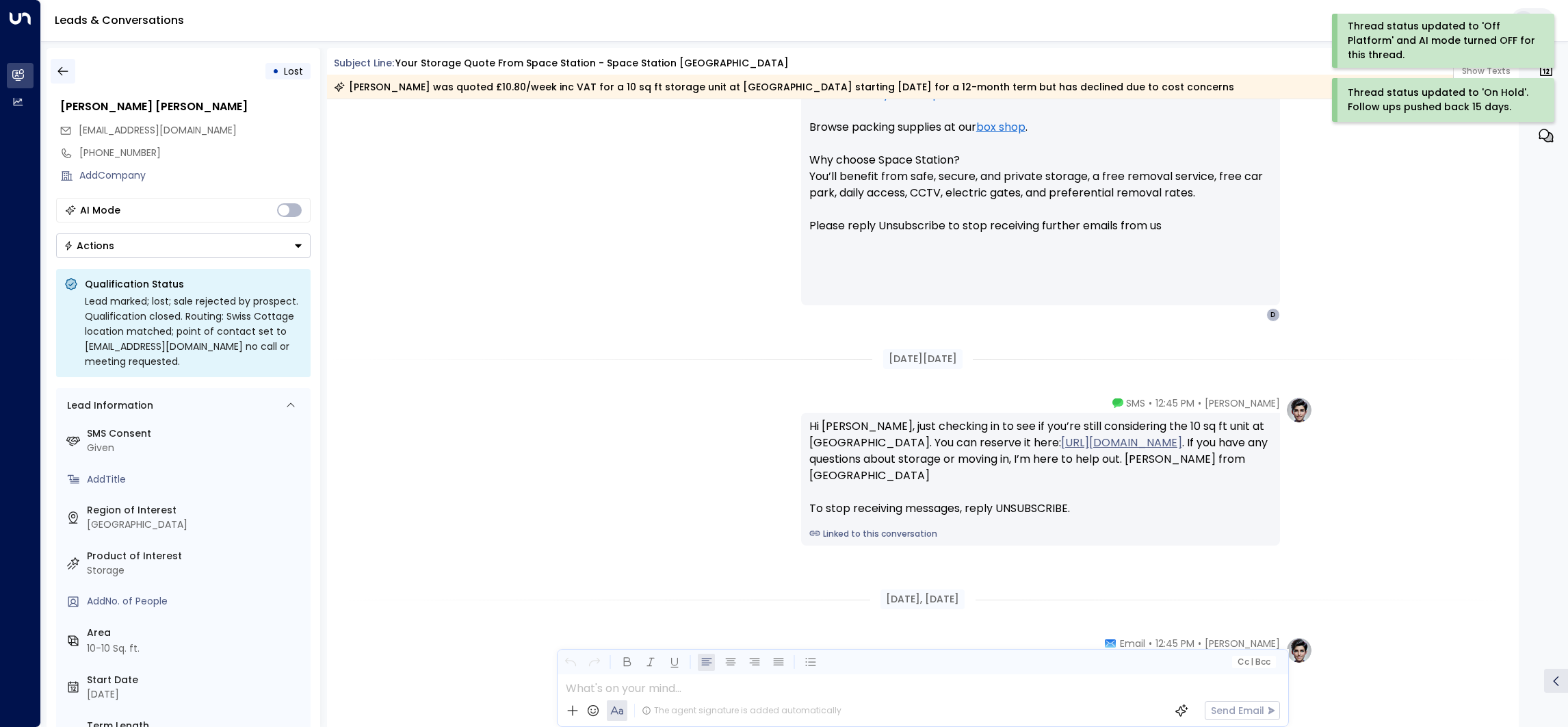
click at [68, 71] on icon "button" at bounding box center [62, 71] width 14 height 14
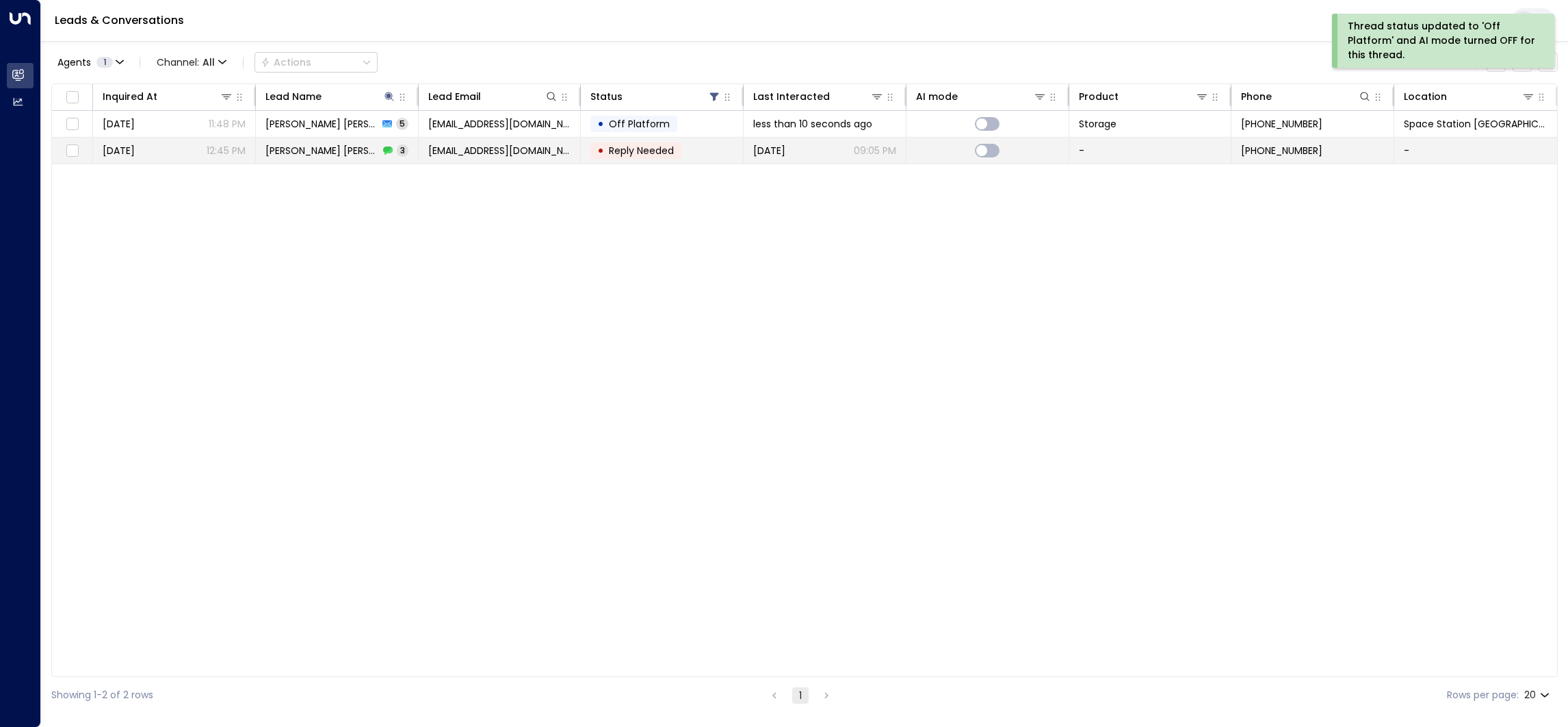
click at [652, 153] on span "Reply Needed" at bounding box center [641, 150] width 65 height 14
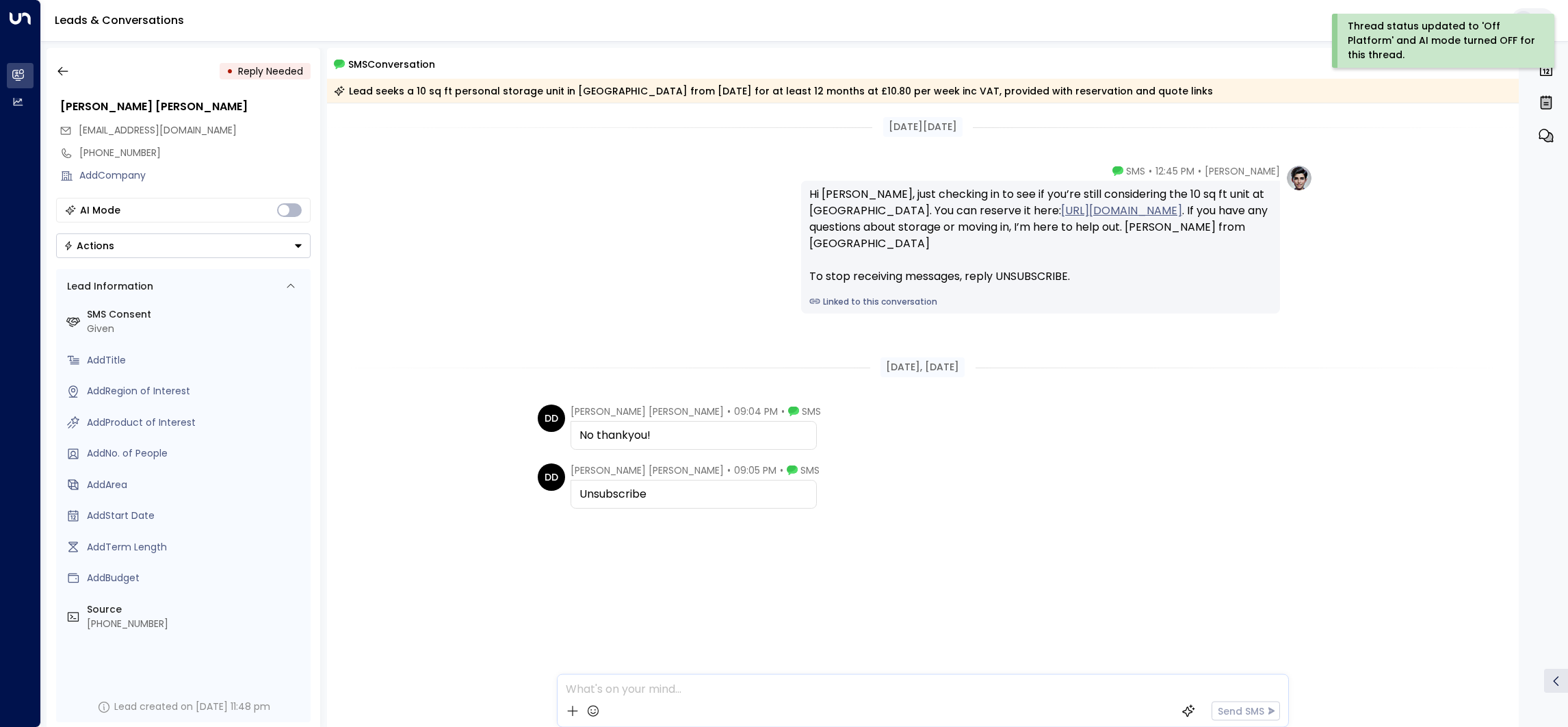
click at [133, 246] on button "Actions" at bounding box center [183, 246] width 254 height 24
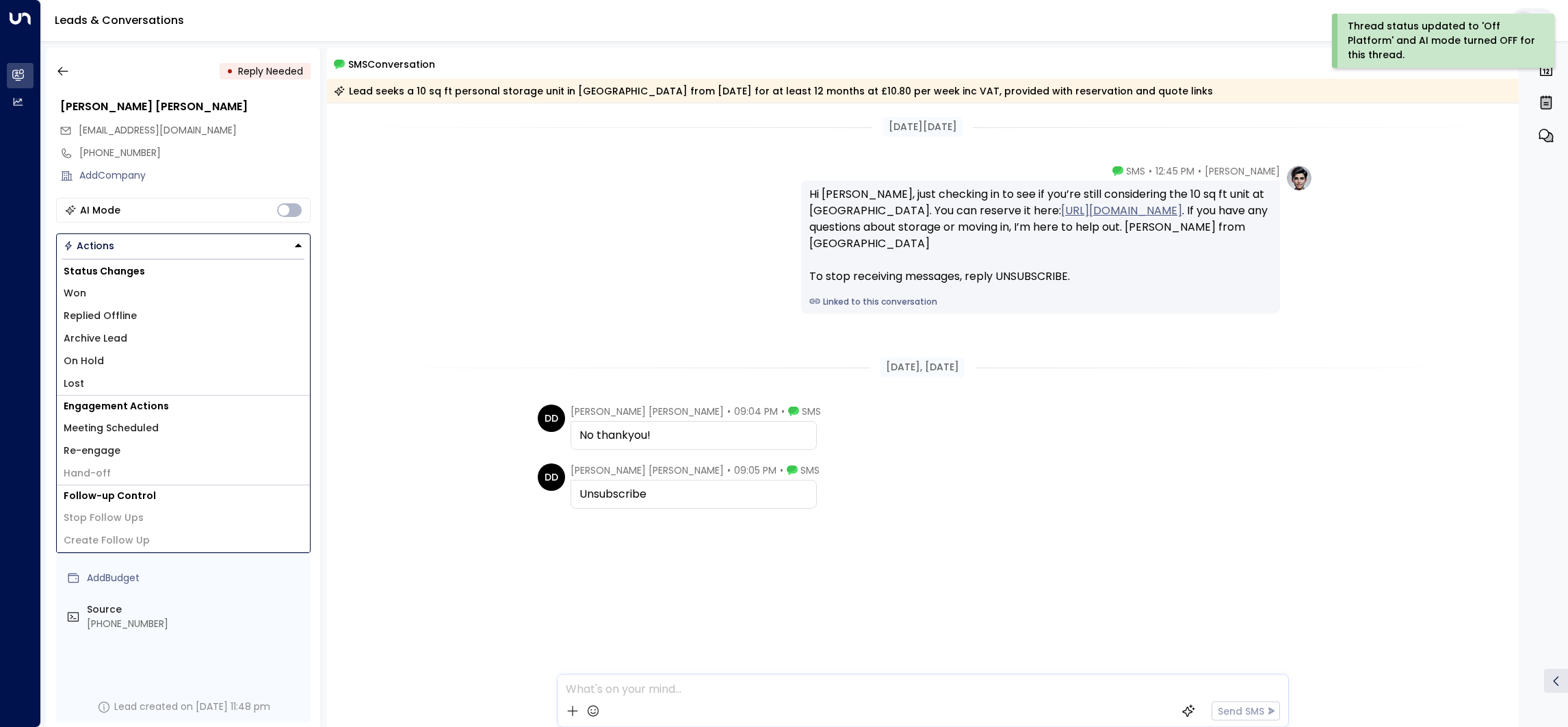
click at [148, 391] on li "Lost" at bounding box center [183, 383] width 253 height 23
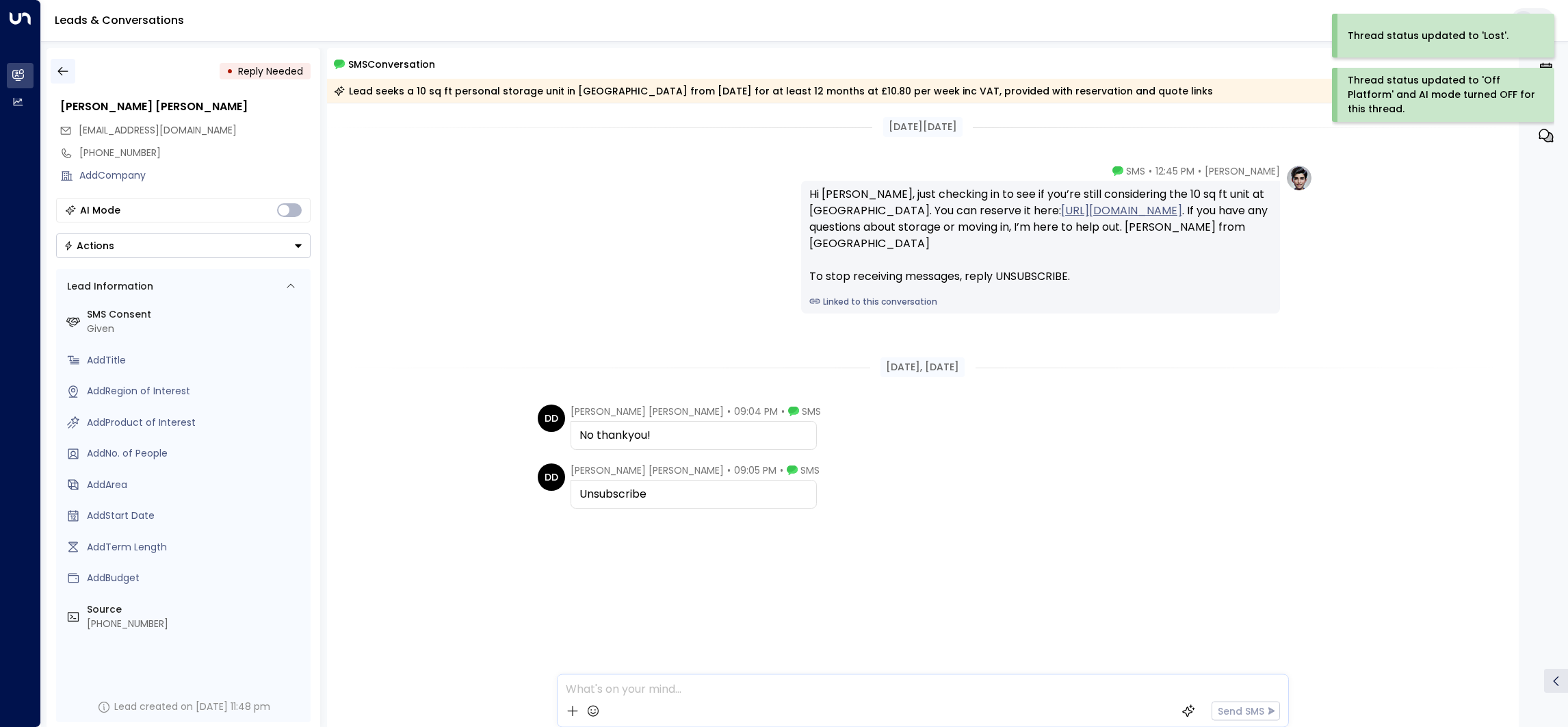
click at [68, 76] on icon "button" at bounding box center [62, 71] width 14 height 14
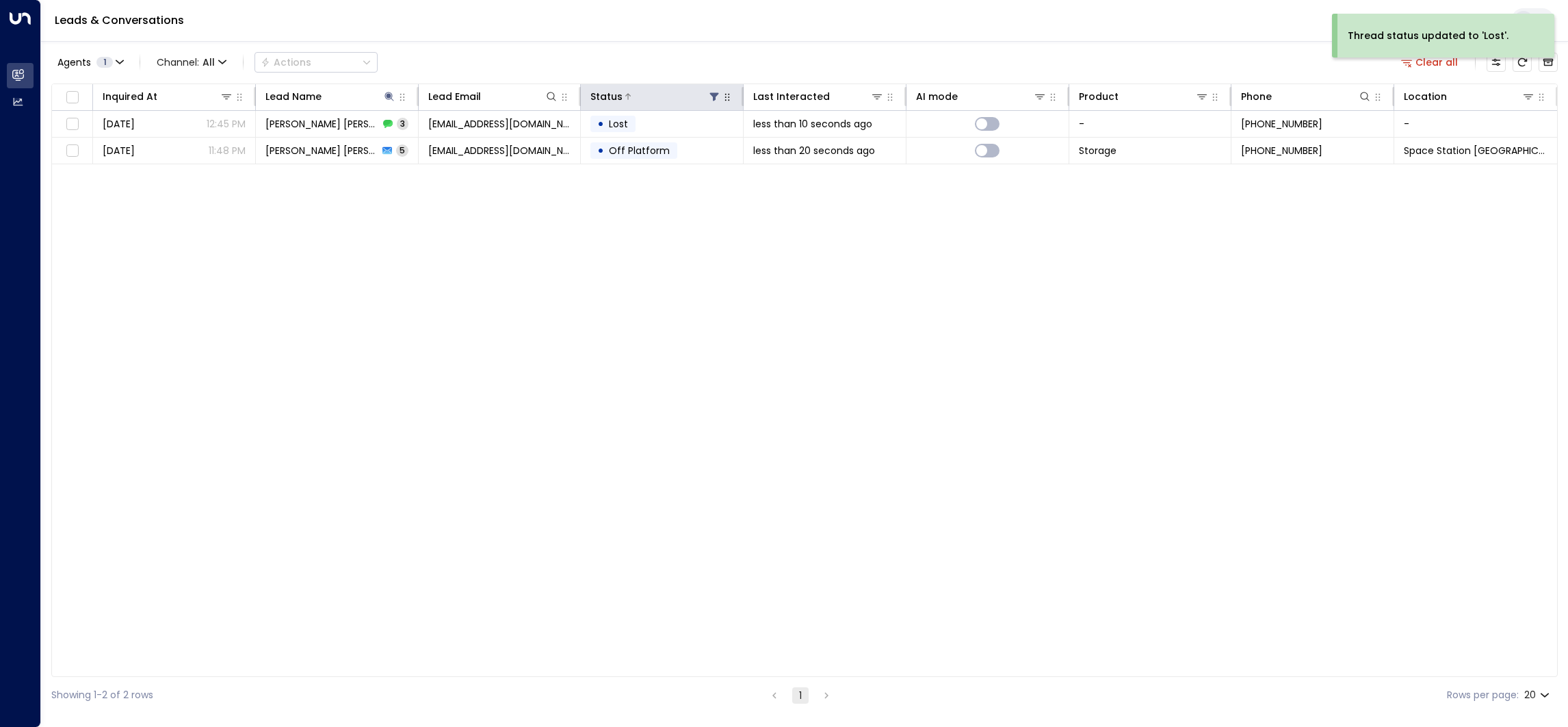
click at [717, 97] on icon at bounding box center [715, 96] width 11 height 11
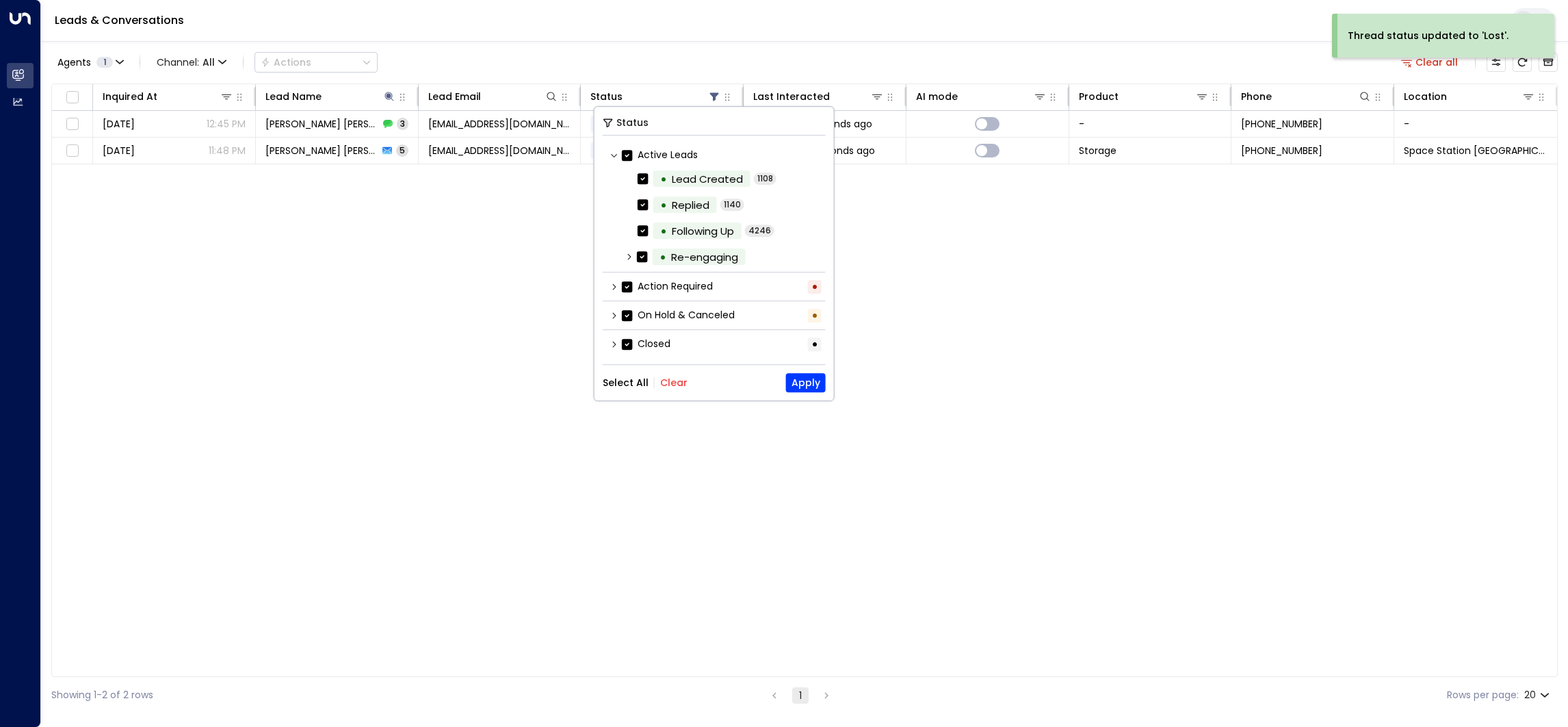
click at [671, 383] on button "Clear" at bounding box center [674, 383] width 28 height 11
click at [661, 281] on label "Action Required" at bounding box center [668, 286] width 91 height 15
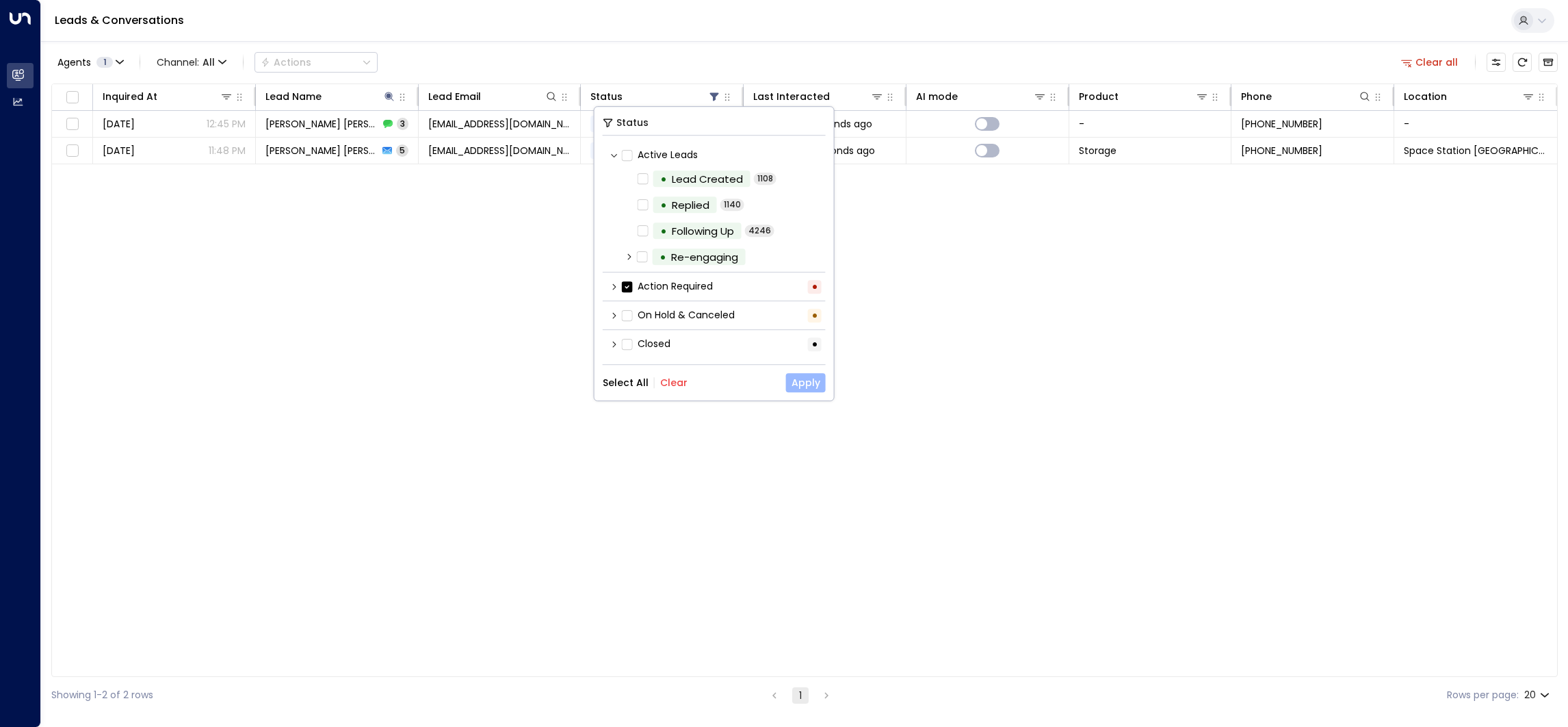
click at [806, 375] on button "Apply" at bounding box center [805, 383] width 40 height 19
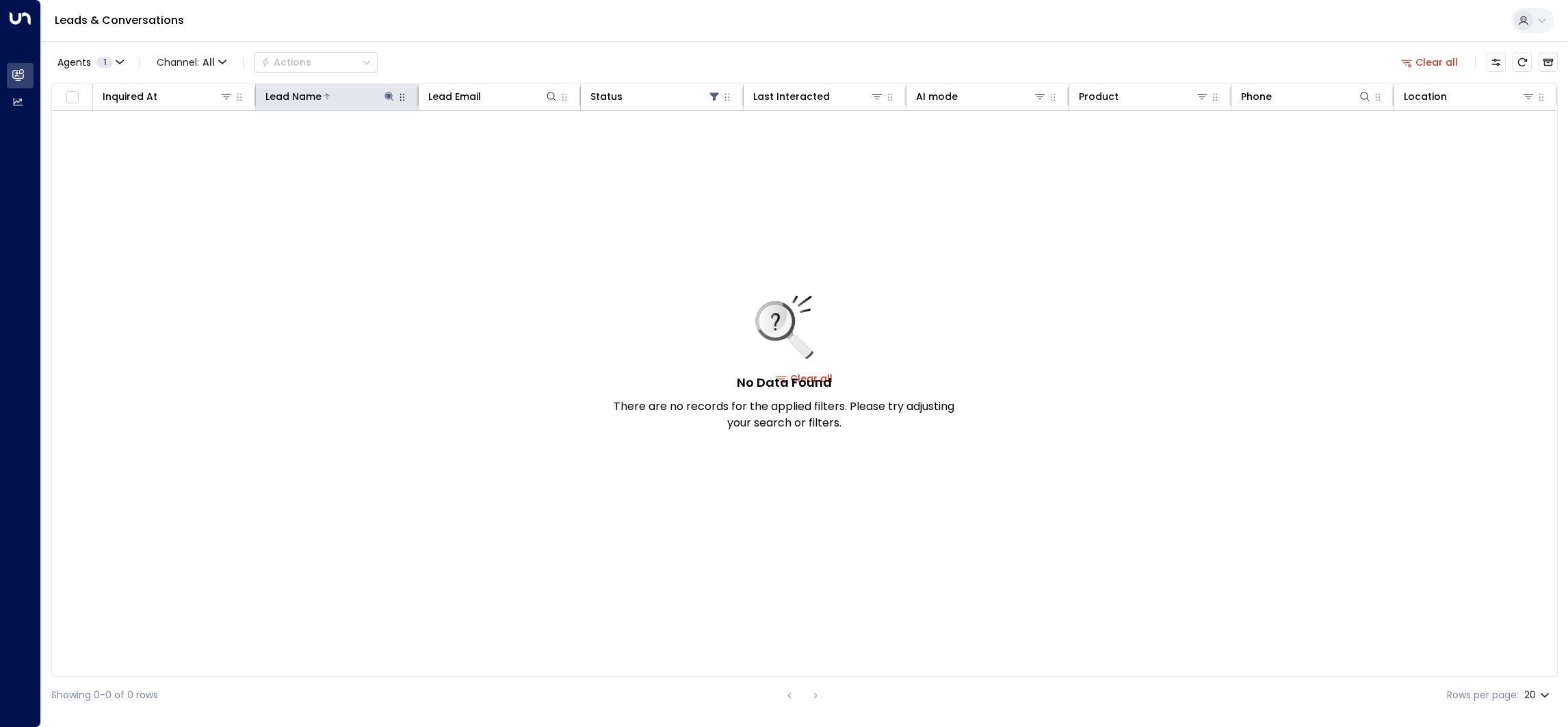
click at [387, 91] on icon at bounding box center [390, 96] width 11 height 11
click at [474, 145] on icon "button" at bounding box center [474, 146] width 9 height 9
click at [540, 33] on div "Leads & Conversations" at bounding box center [805, 21] width 1527 height 42
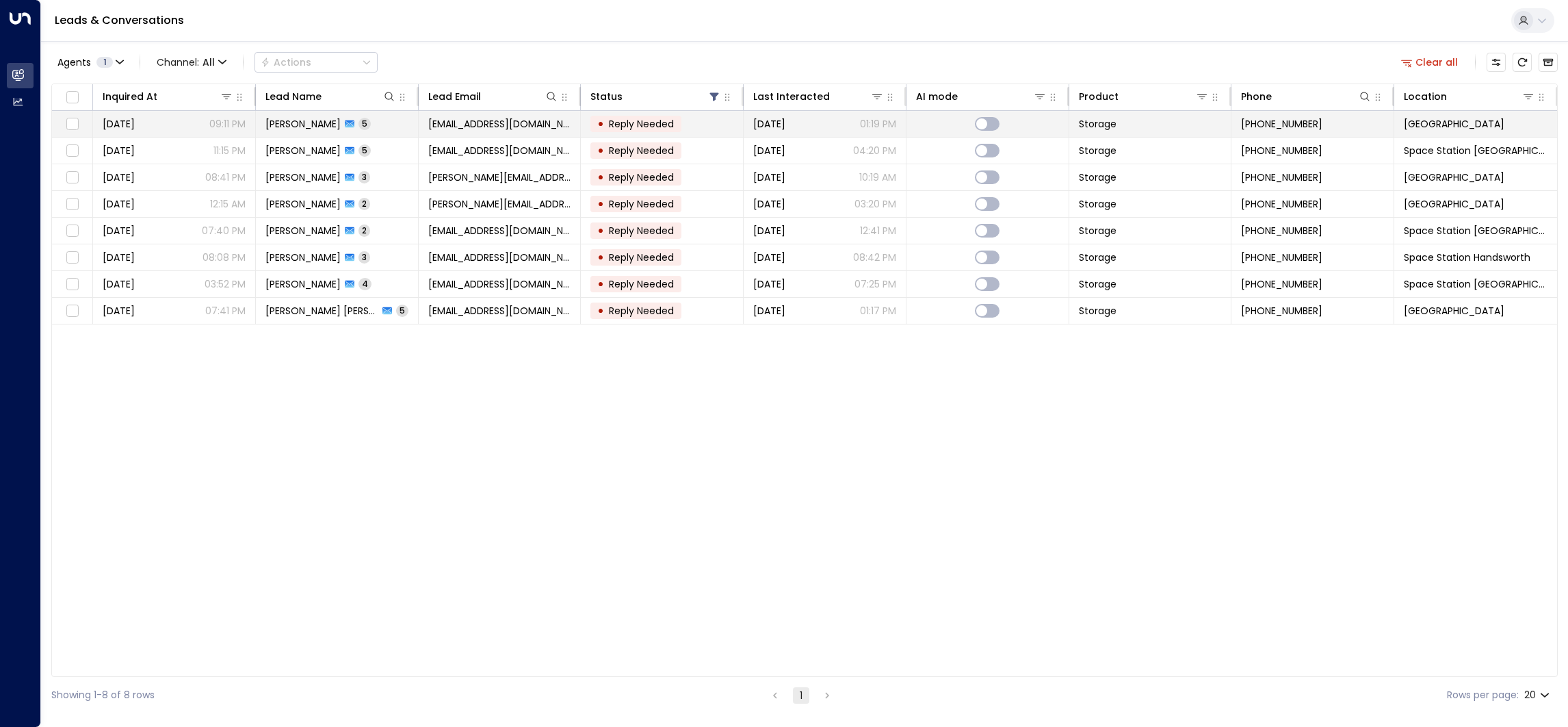
click at [659, 126] on span "Reply Needed" at bounding box center [641, 123] width 65 height 14
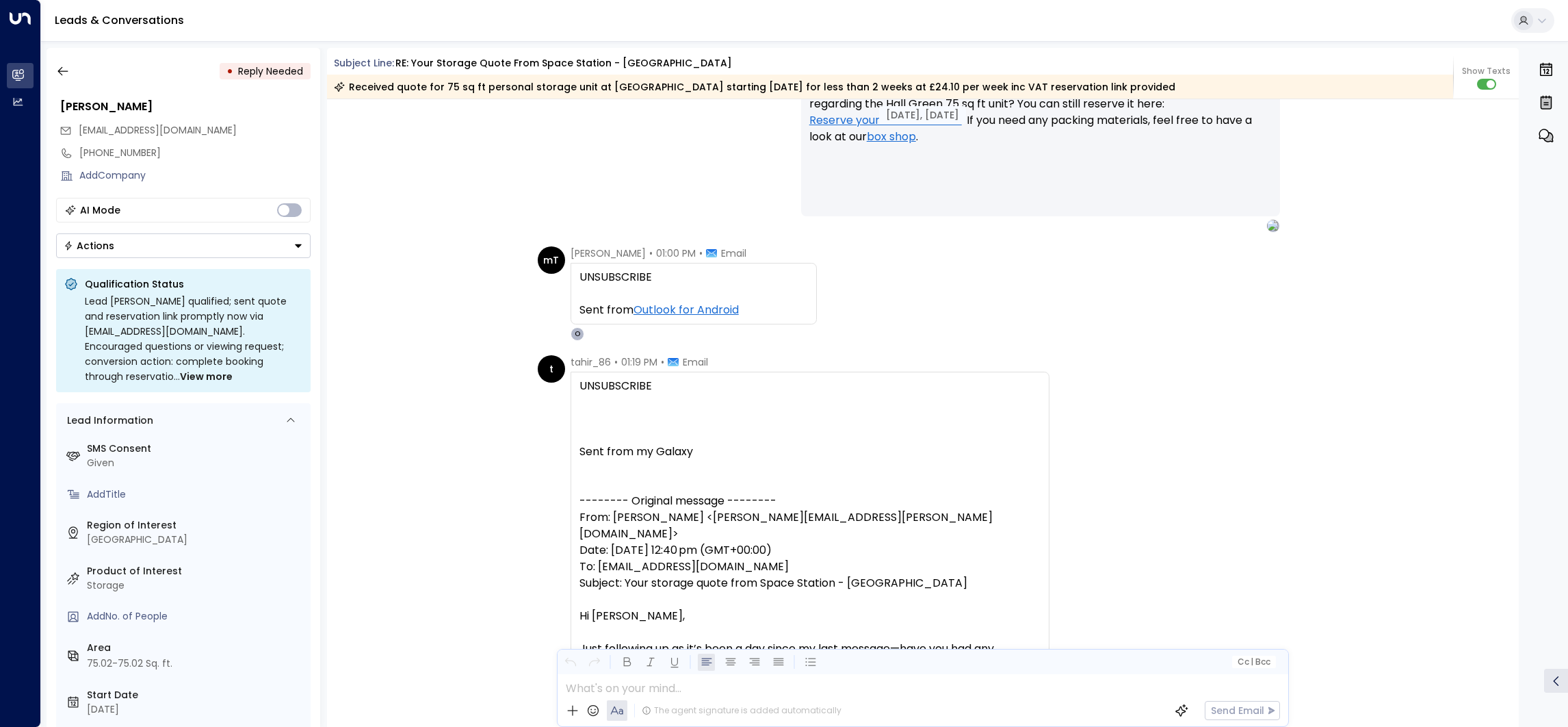
scroll to position [2130, 0]
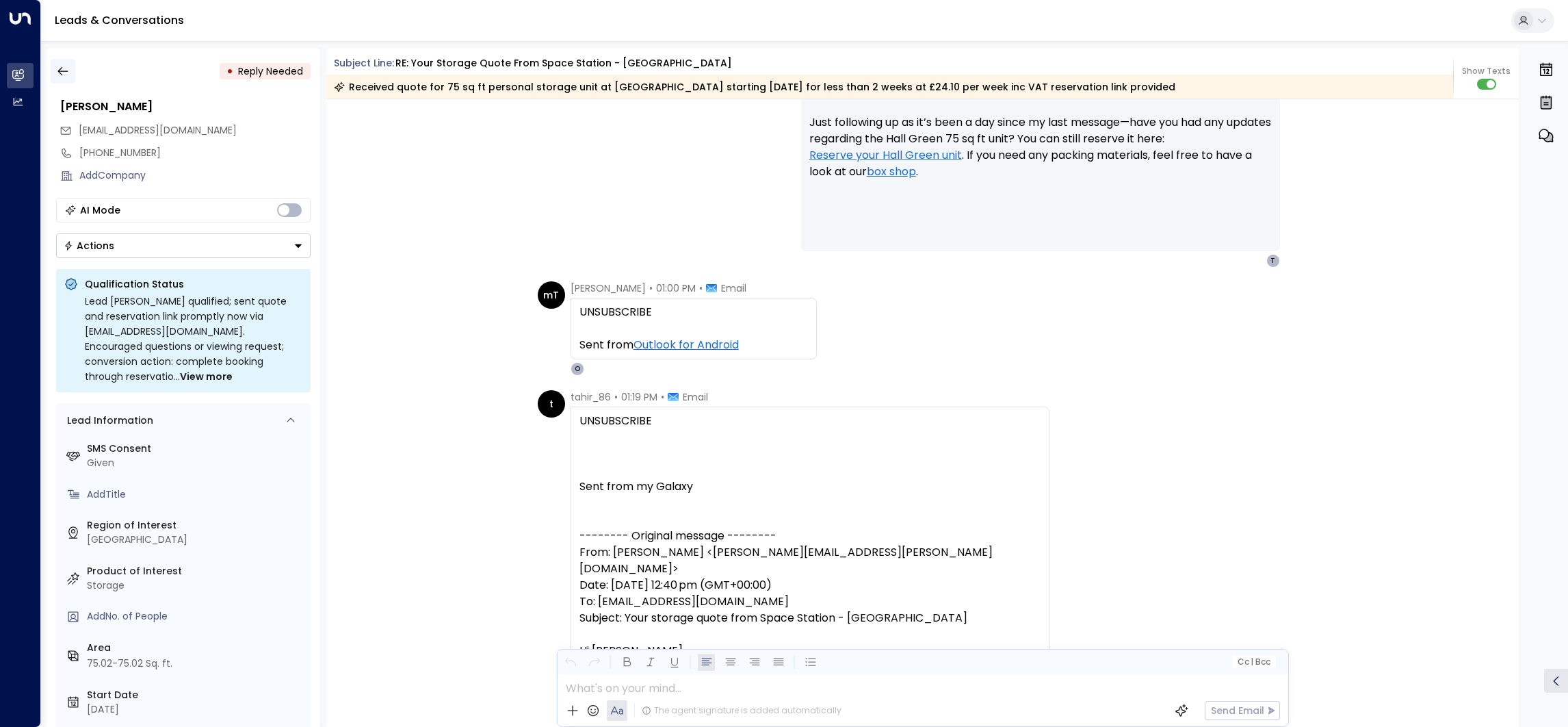
click at [63, 73] on icon "button" at bounding box center [62, 71] width 14 height 14
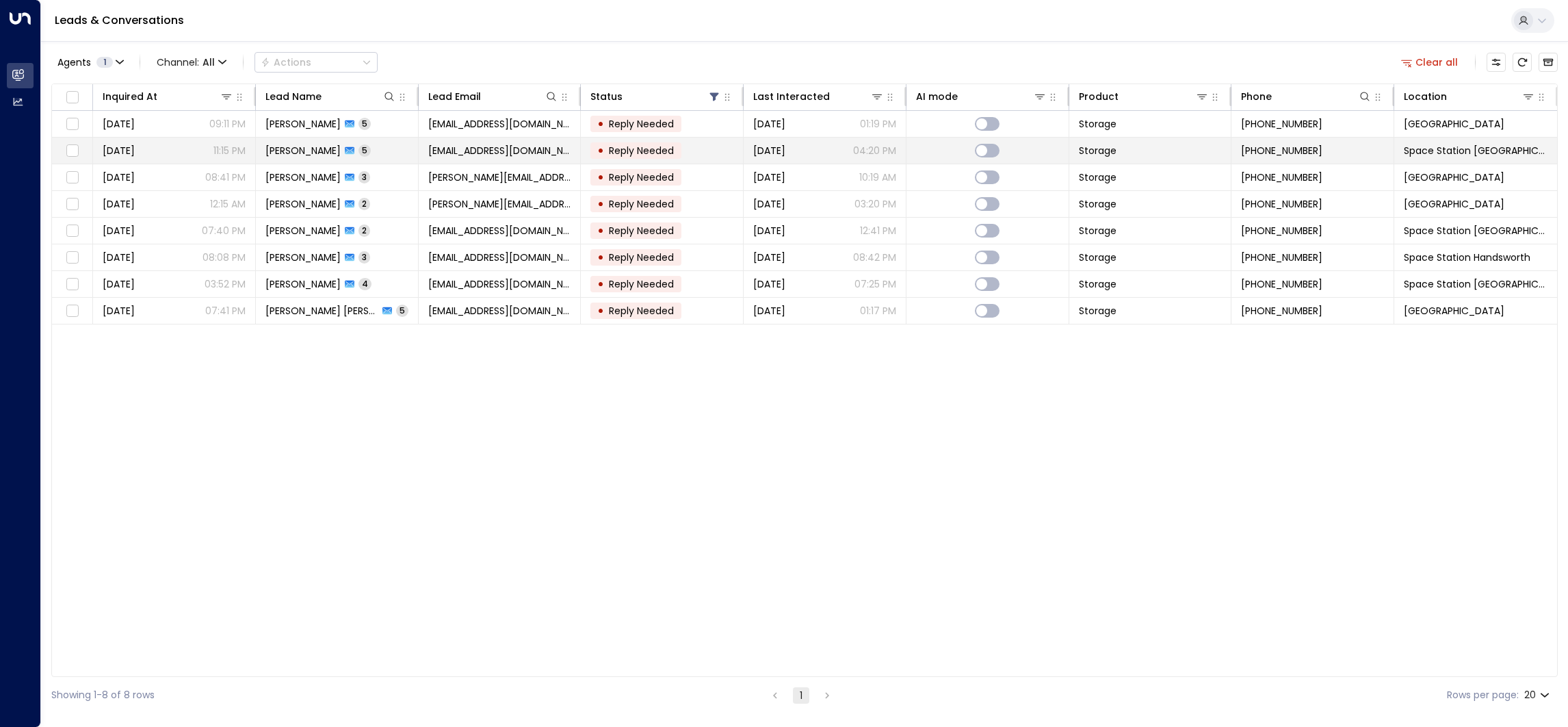
click at [649, 151] on span "Reply Needed" at bounding box center [641, 150] width 65 height 14
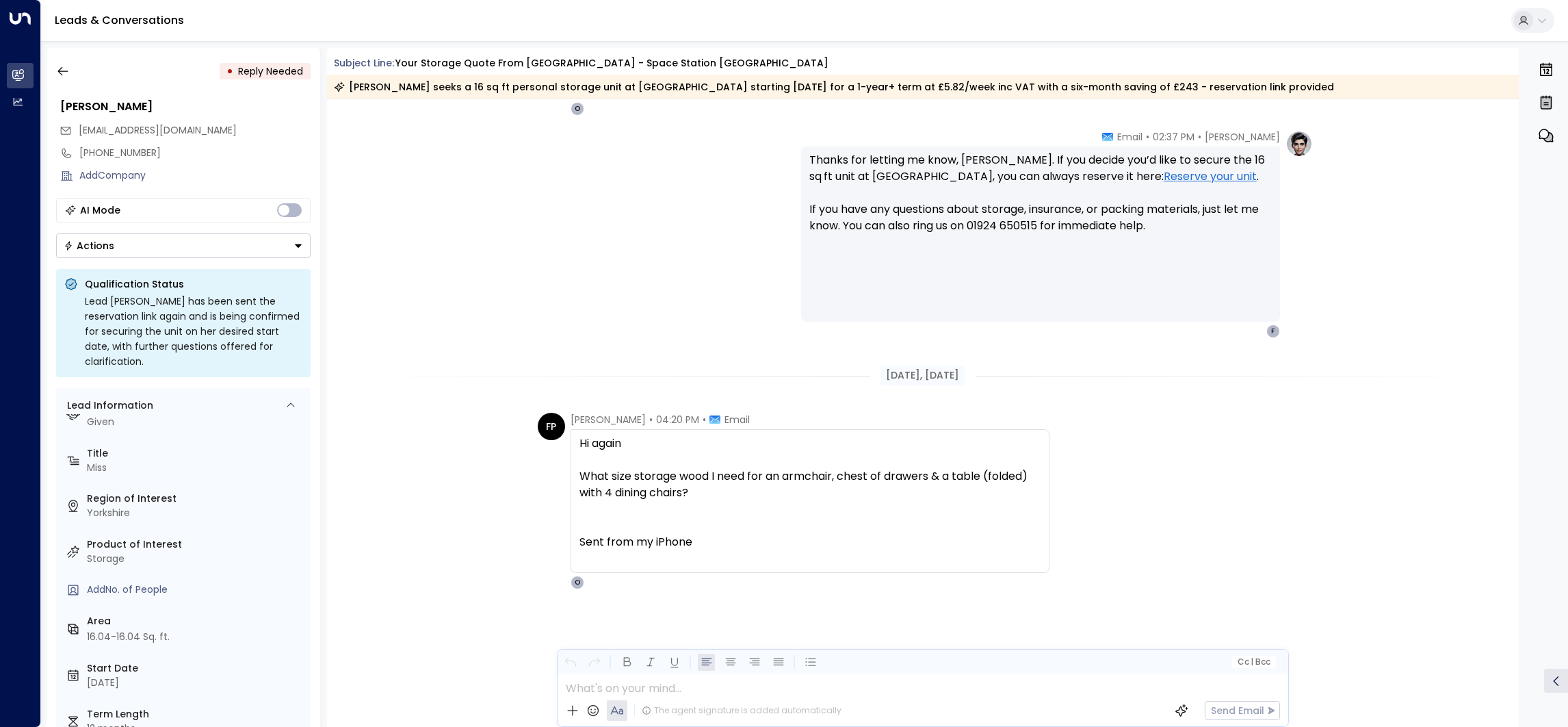
scroll to position [39, 0]
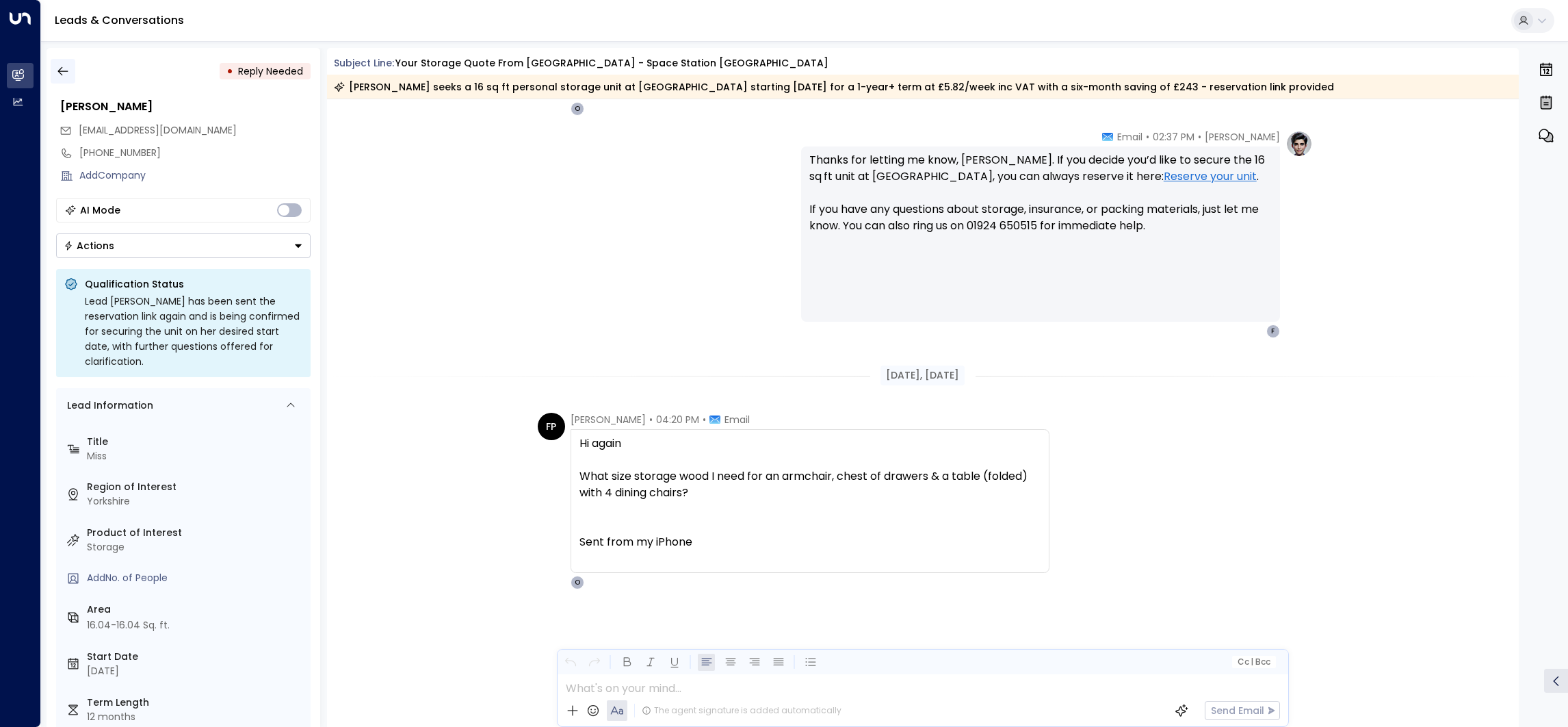
click at [64, 80] on button "button" at bounding box center [62, 71] width 24 height 24
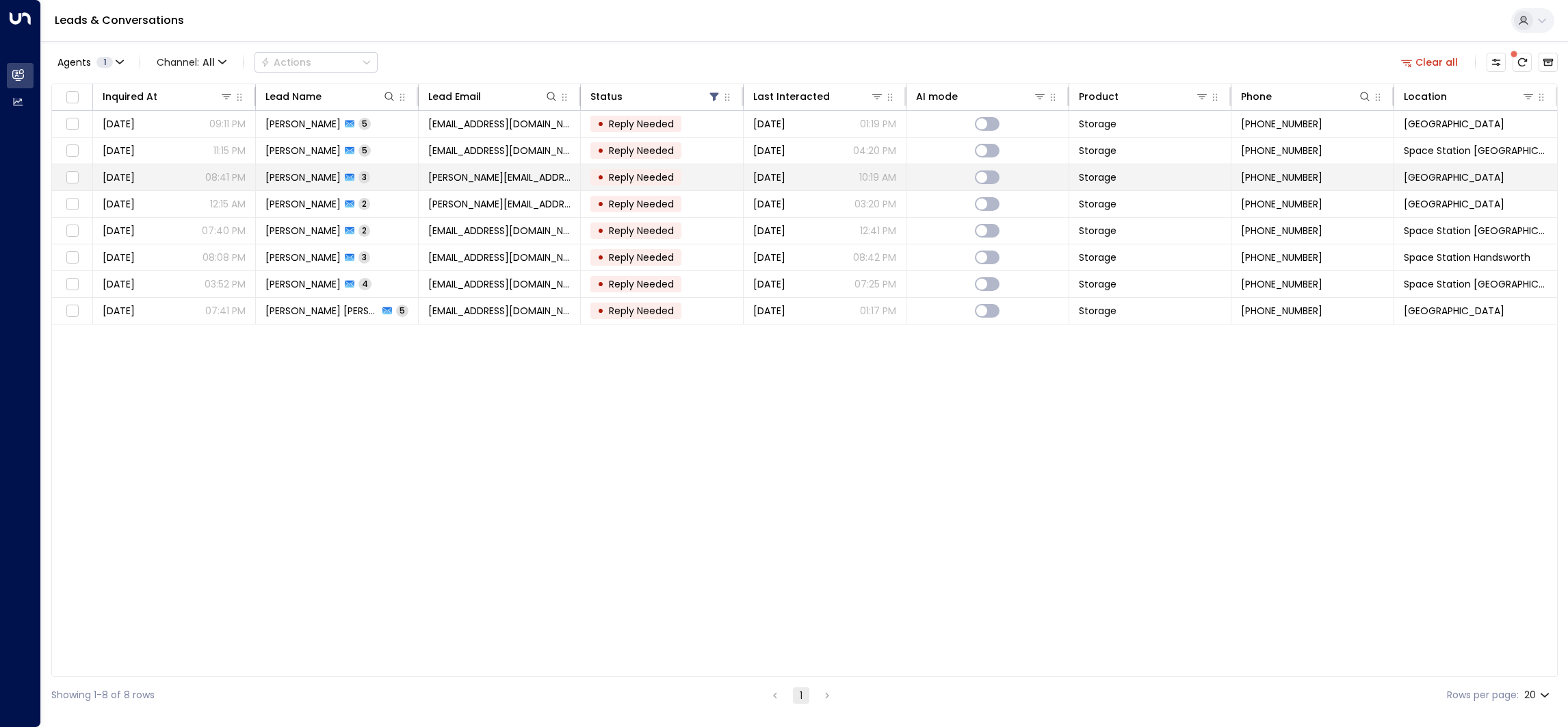
click at [703, 179] on td "• Reply Needed" at bounding box center [662, 177] width 163 height 26
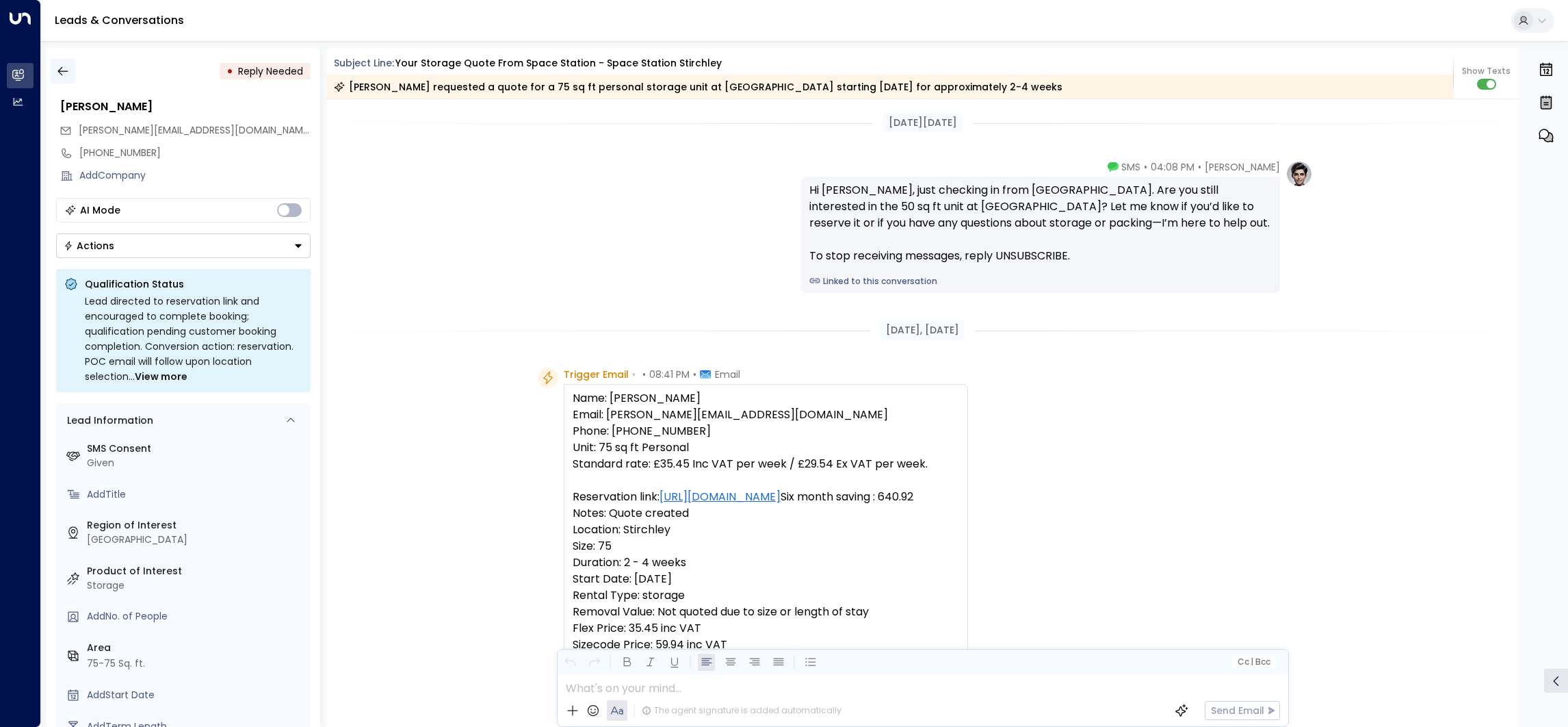
click at [56, 71] on icon "button" at bounding box center [62, 71] width 14 height 14
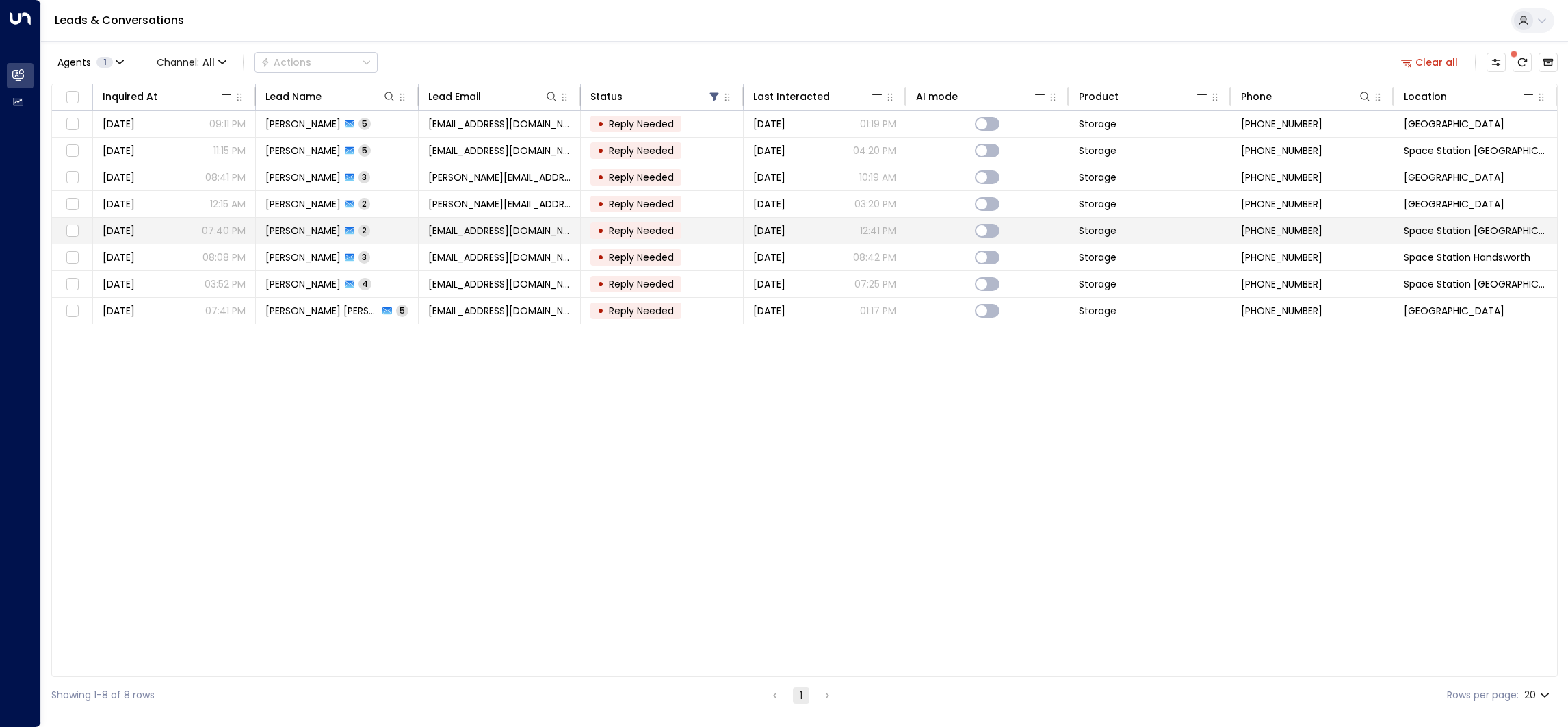
click at [379, 225] on td "[PERSON_NAME] 2" at bounding box center [337, 231] width 163 height 26
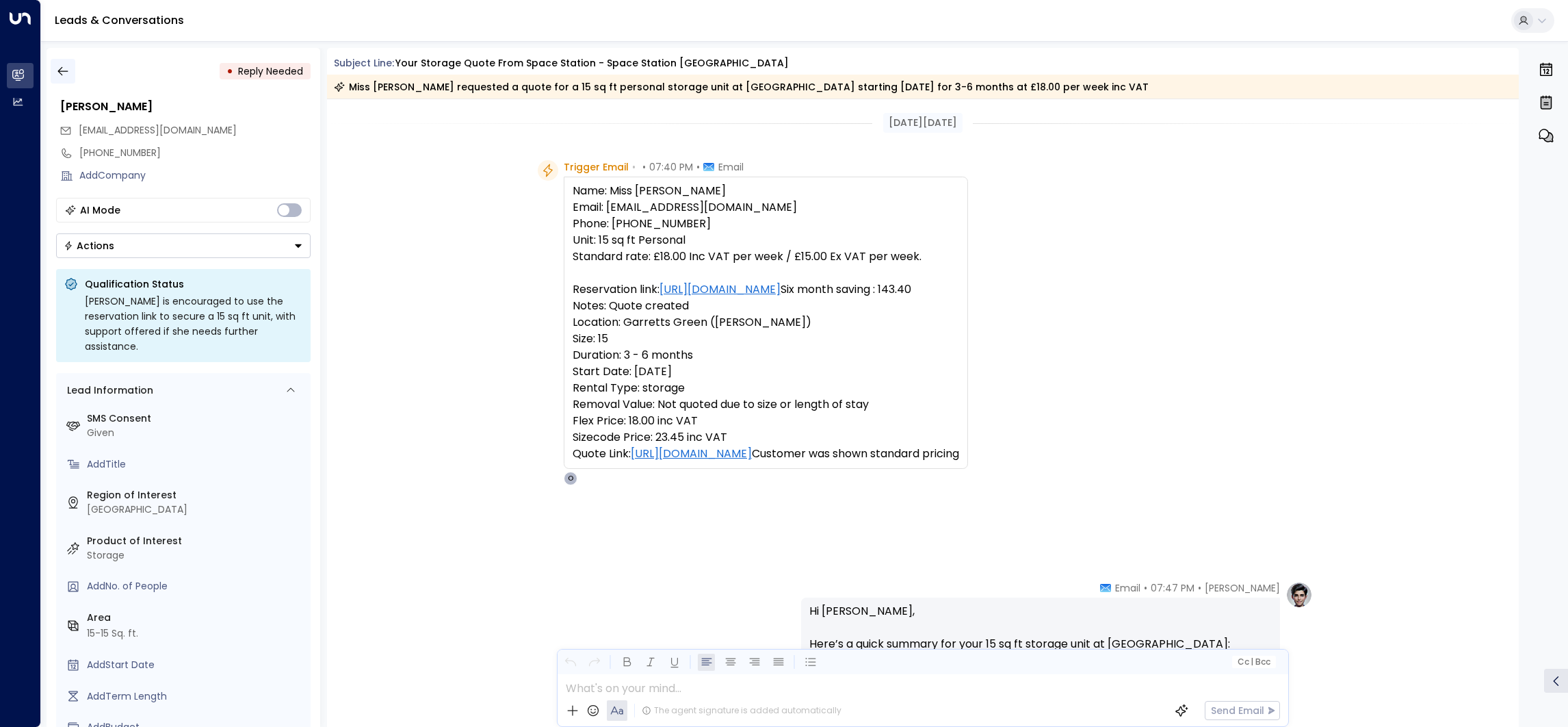
click at [62, 63] on button "button" at bounding box center [62, 71] width 24 height 24
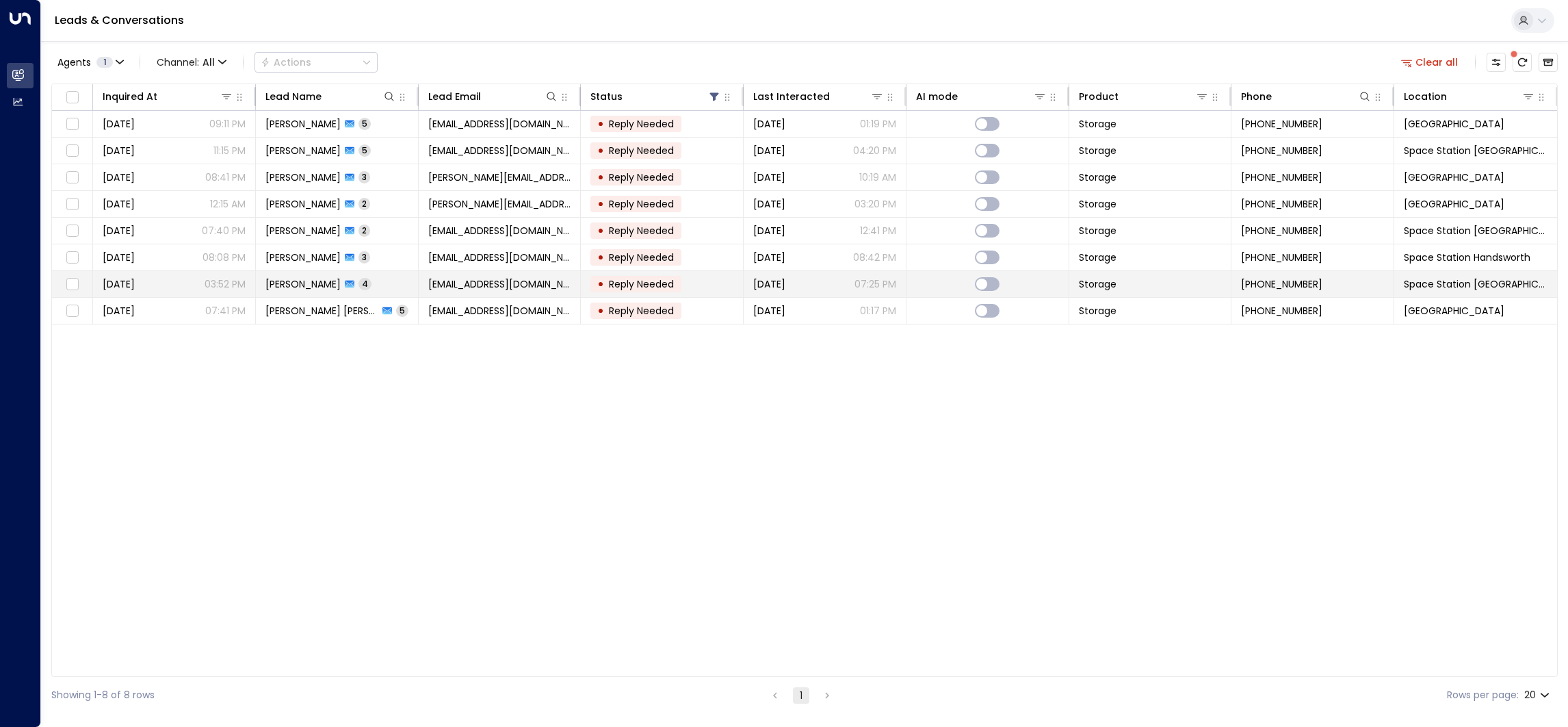
click at [448, 293] on td "[EMAIL_ADDRESS][DOMAIN_NAME]" at bounding box center [500, 284] width 163 height 26
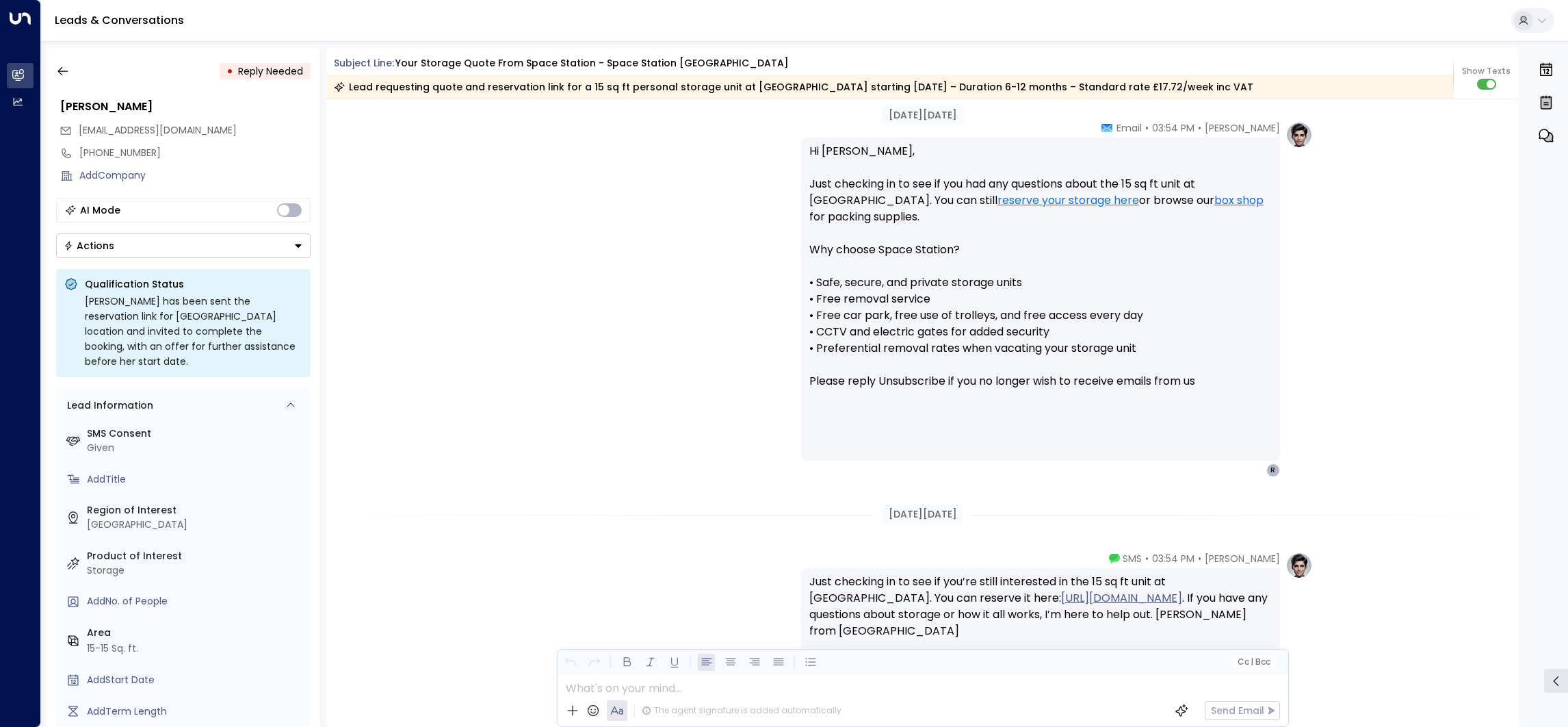
scroll to position [627, 0]
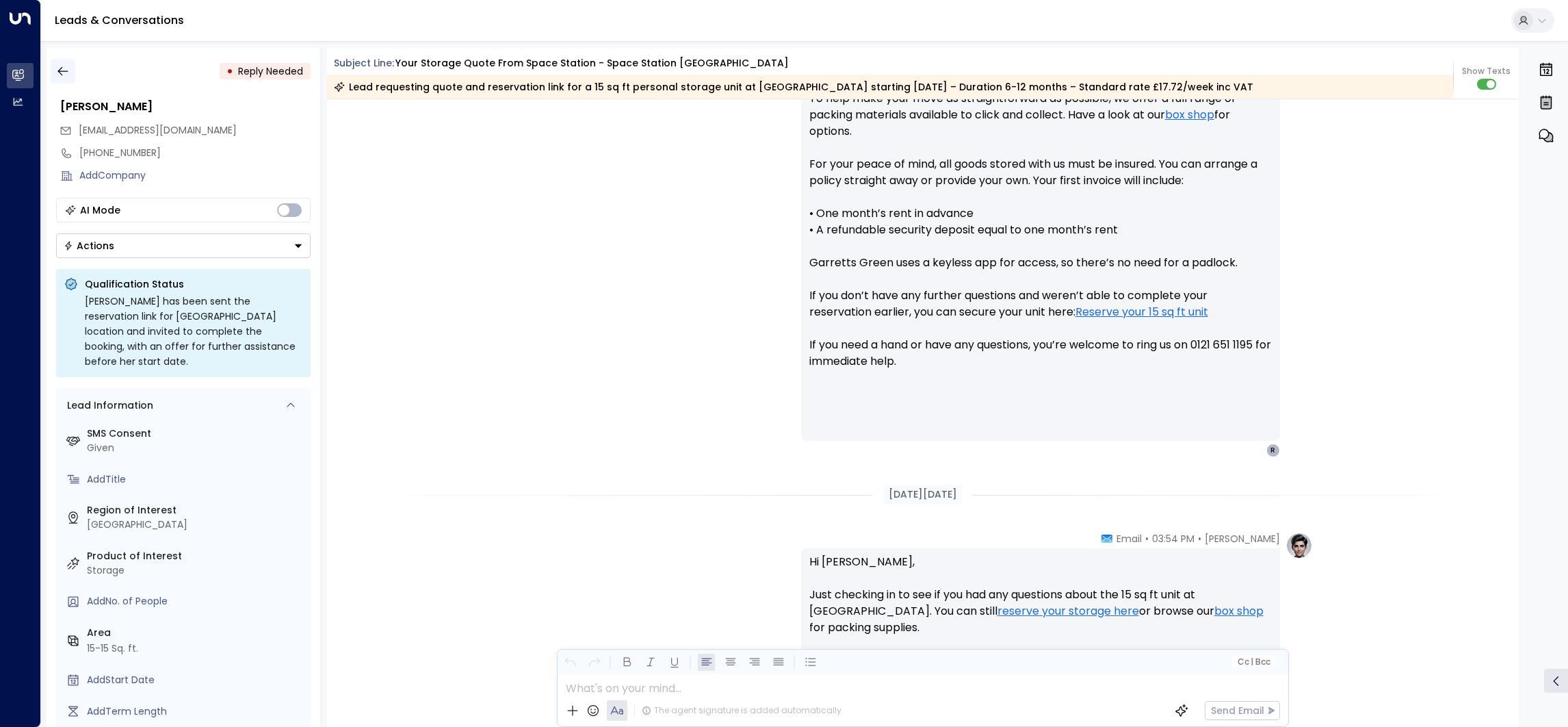
click at [60, 75] on icon "button" at bounding box center [62, 71] width 14 height 14
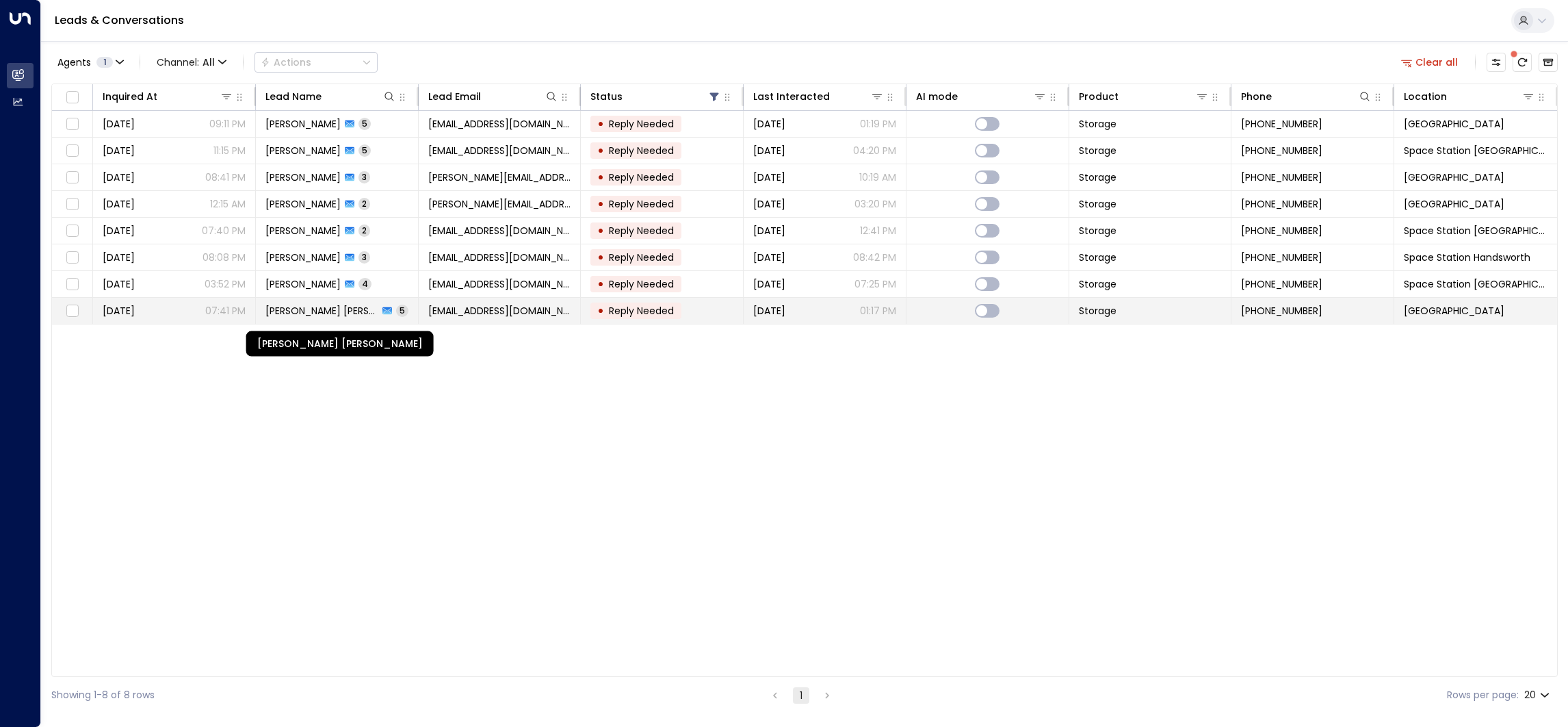
click at [344, 311] on span "[PERSON_NAME] [PERSON_NAME]" at bounding box center [322, 310] width 113 height 14
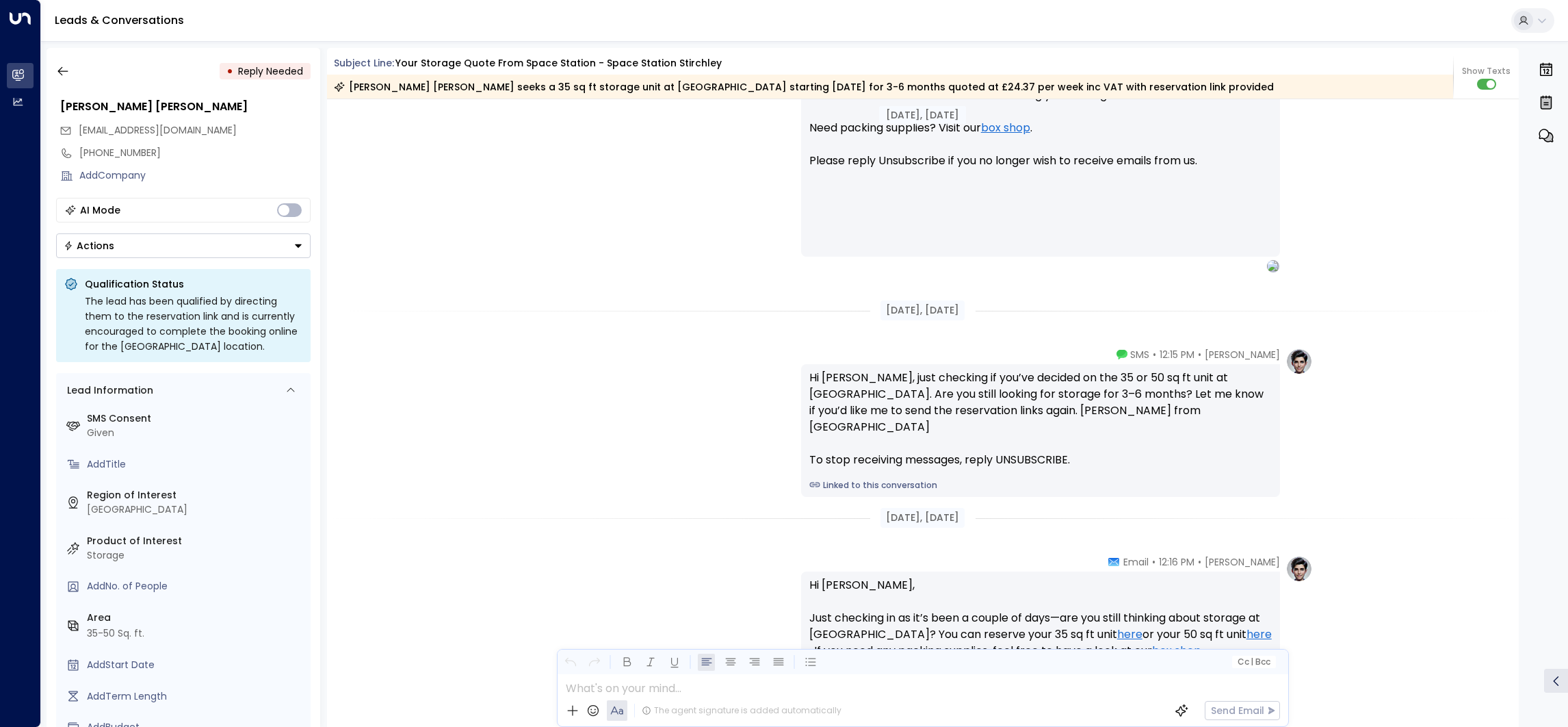
scroll to position [1208, 0]
click at [68, 75] on icon "button" at bounding box center [62, 71] width 14 height 14
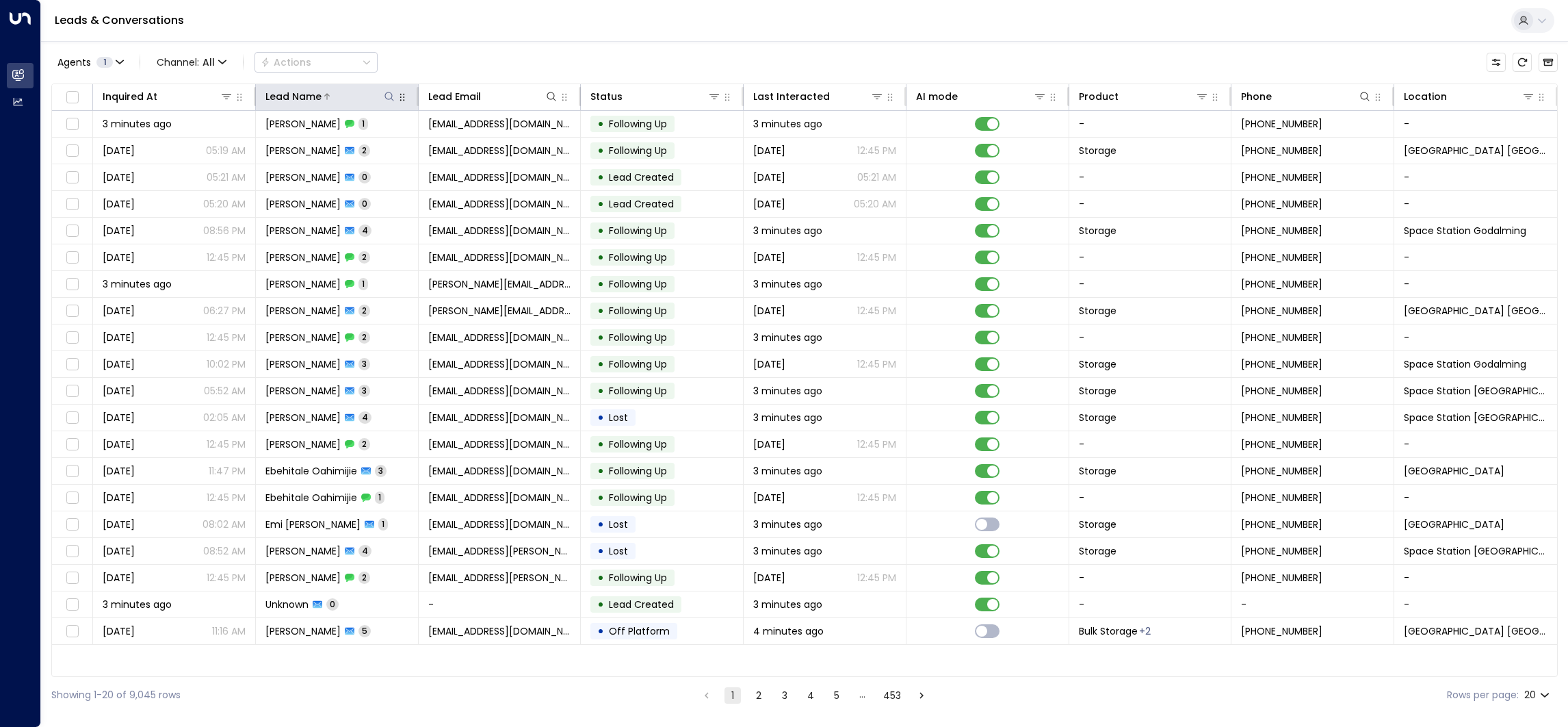
click at [387, 95] on icon at bounding box center [390, 96] width 11 height 11
click at [420, 140] on input "text" at bounding box center [389, 146] width 189 height 25
type input "******"
click at [451, 69] on div "Agents 1 Channel: All Actions" at bounding box center [804, 62] width 1506 height 28
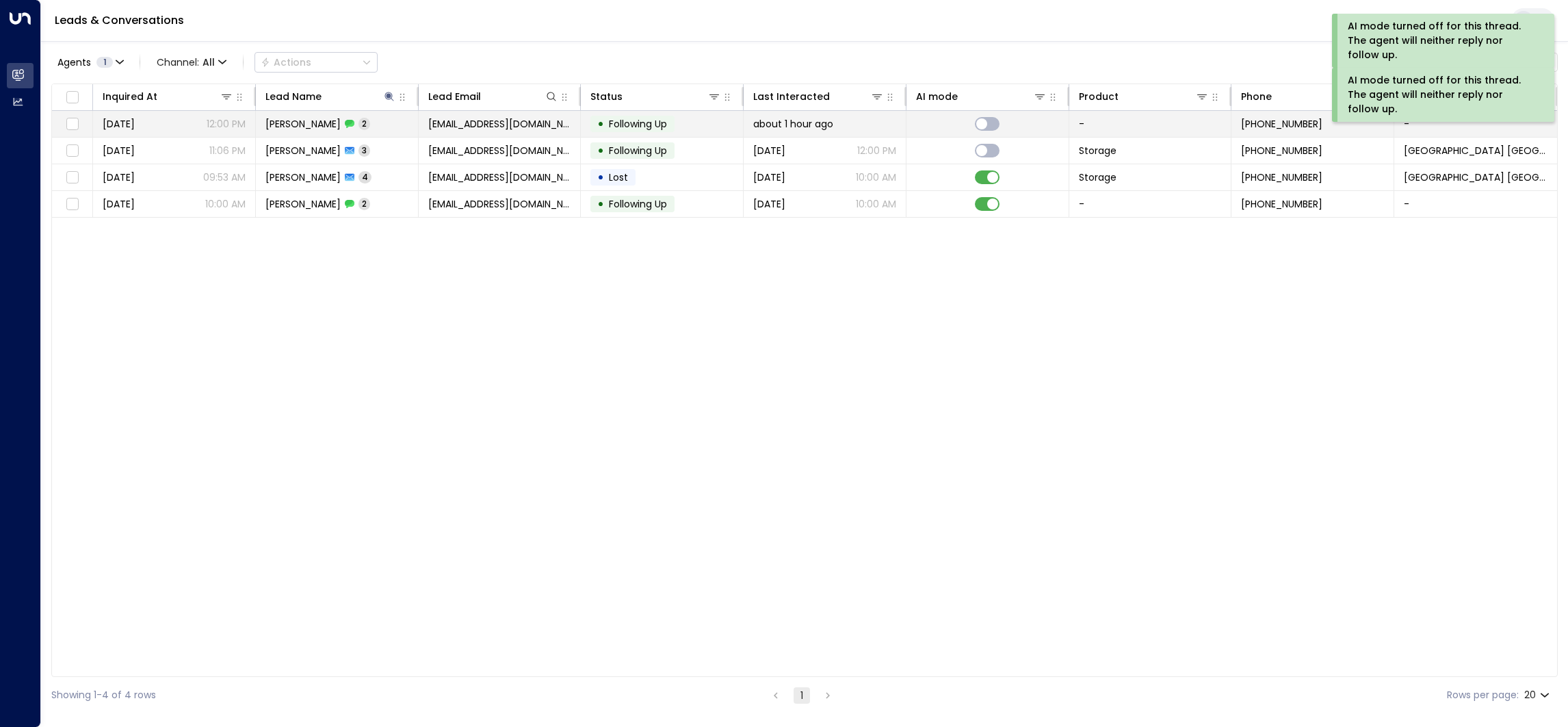
click at [340, 133] on td "Michelle Coutts 2" at bounding box center [337, 124] width 163 height 26
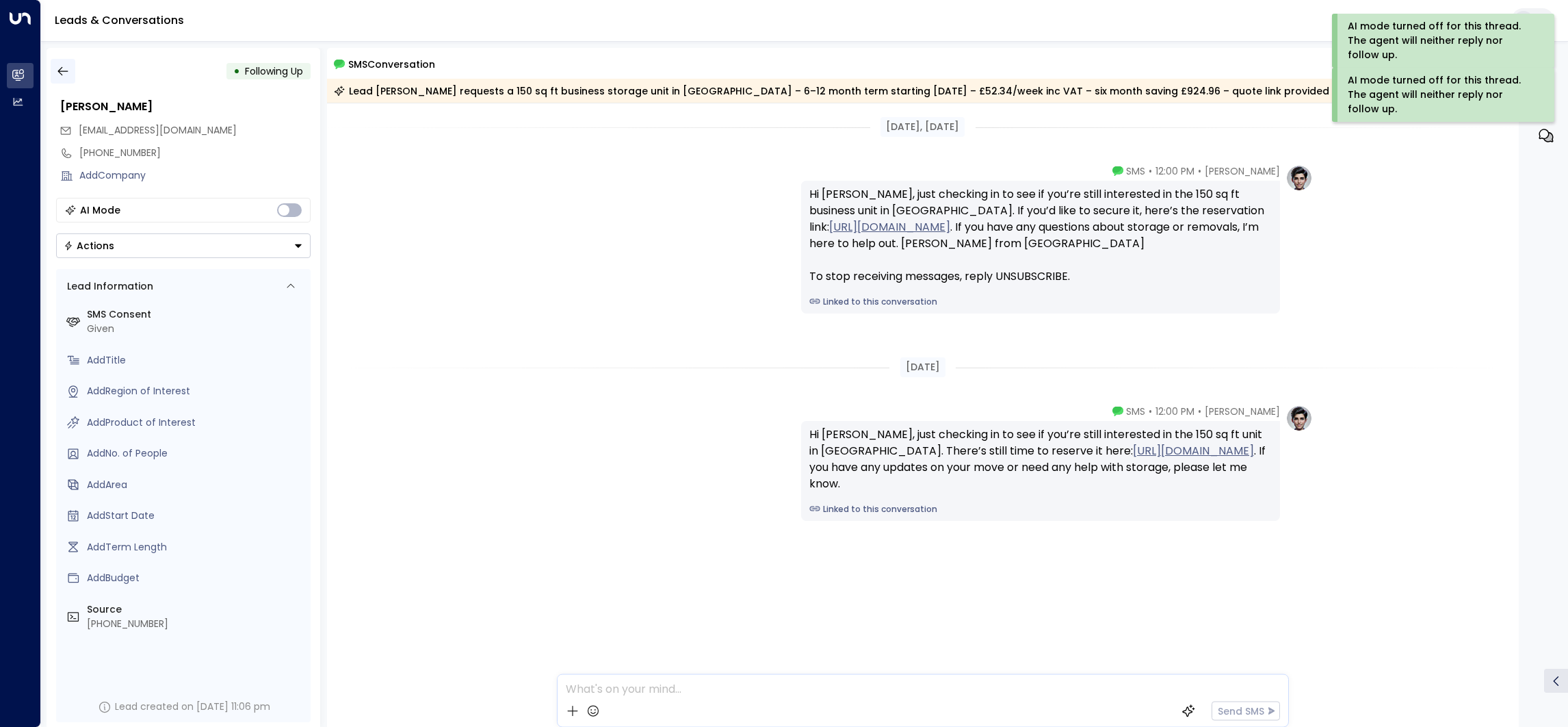
click at [59, 79] on button "button" at bounding box center [62, 71] width 24 height 24
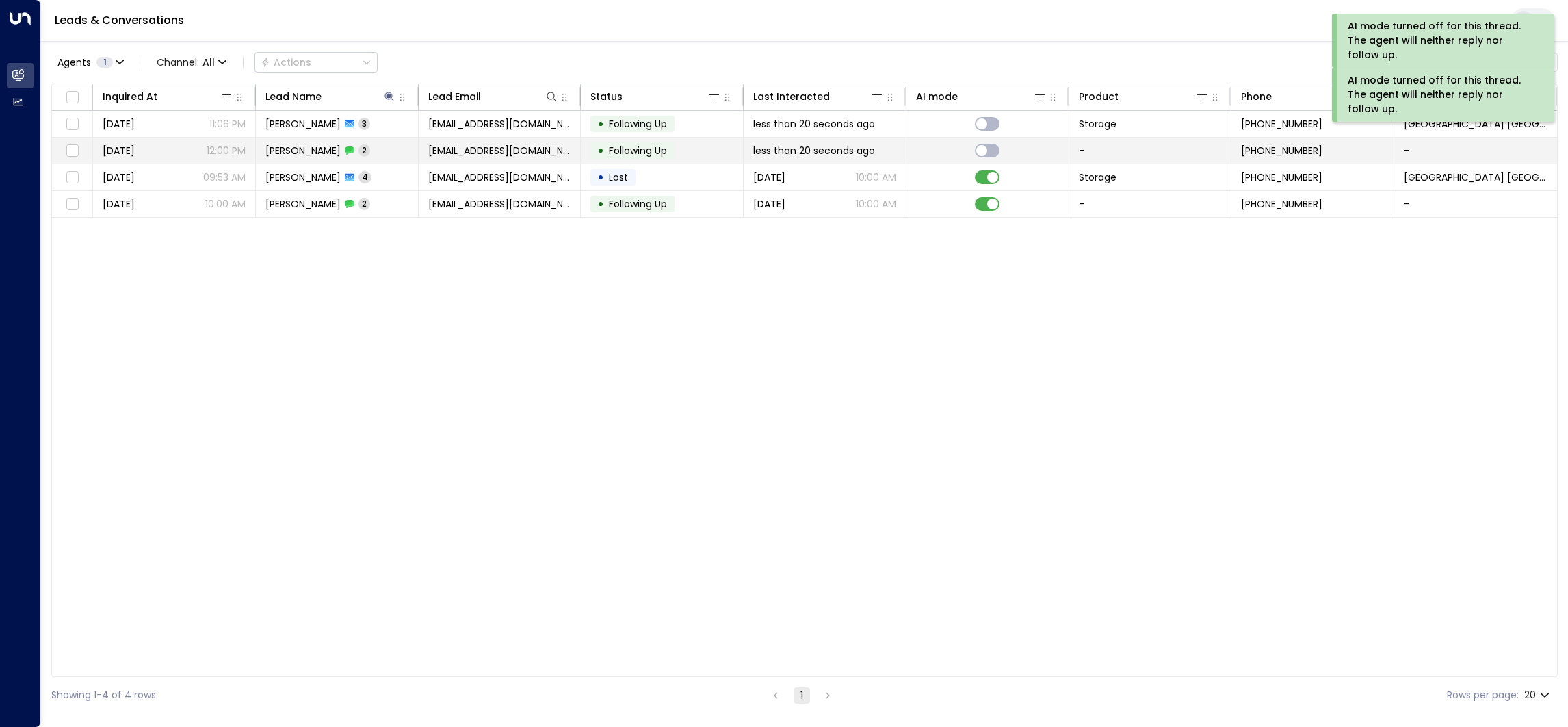
click at [421, 151] on td "mcoutts22@live.co.uk" at bounding box center [500, 151] width 163 height 26
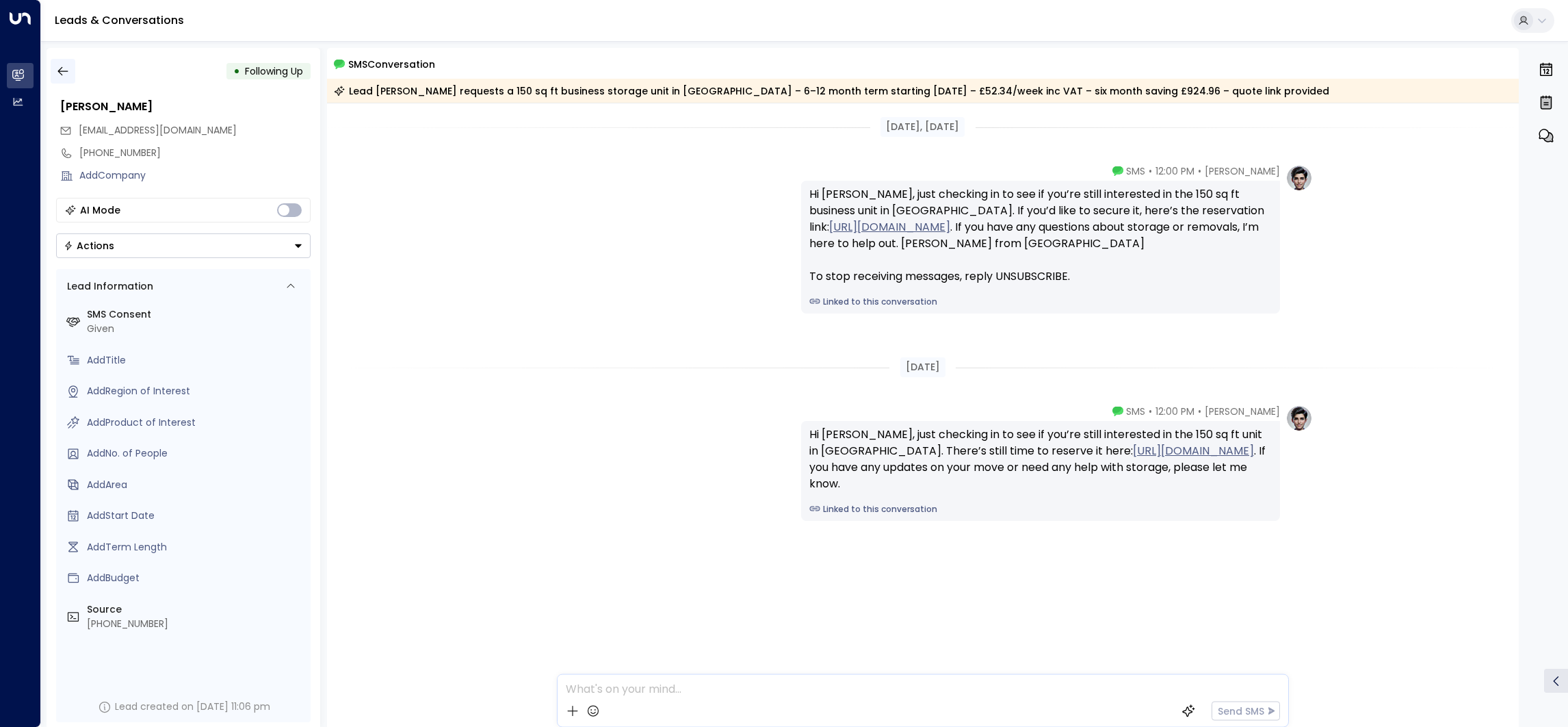
click at [68, 67] on icon "button" at bounding box center [62, 71] width 14 height 14
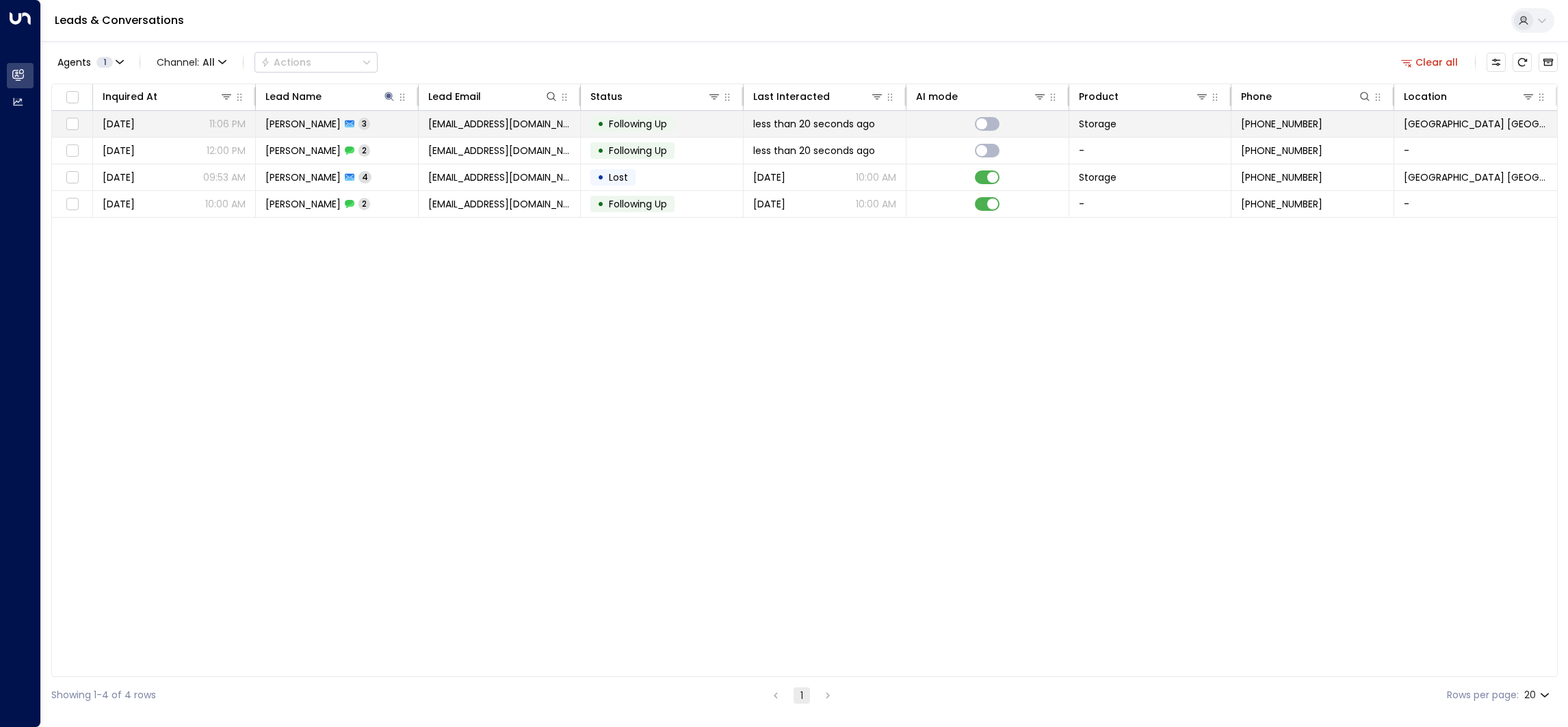
click at [325, 129] on span "Michelle Coutts" at bounding box center [303, 123] width 75 height 14
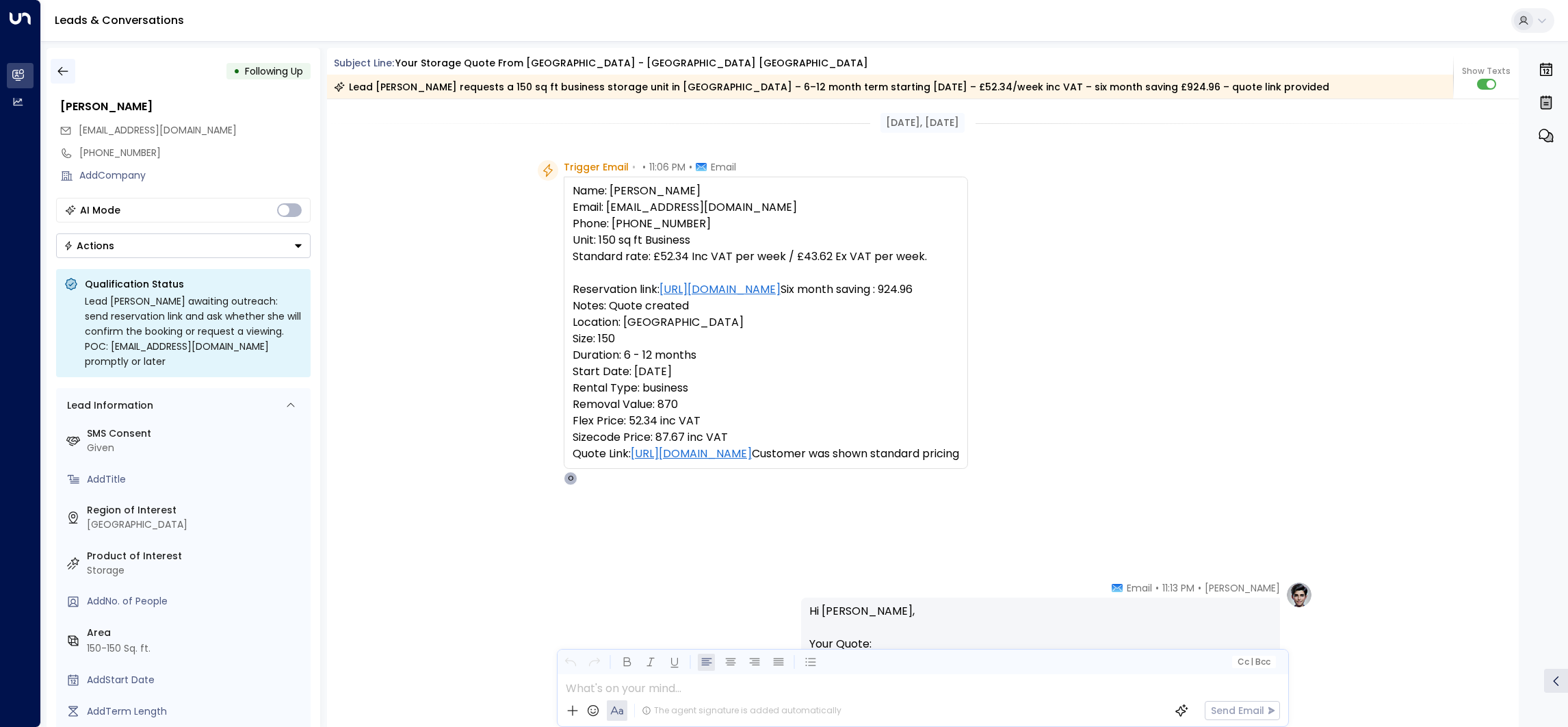
click at [63, 73] on icon "button" at bounding box center [62, 71] width 14 height 14
